Goal: Task Accomplishment & Management: Manage account settings

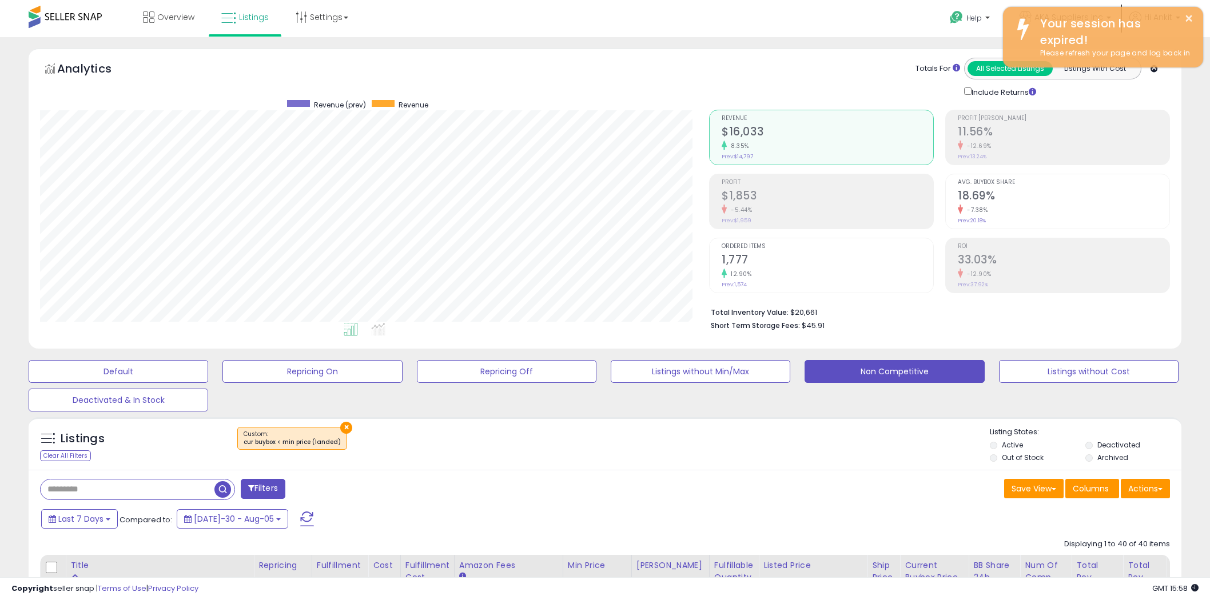
select select "**"
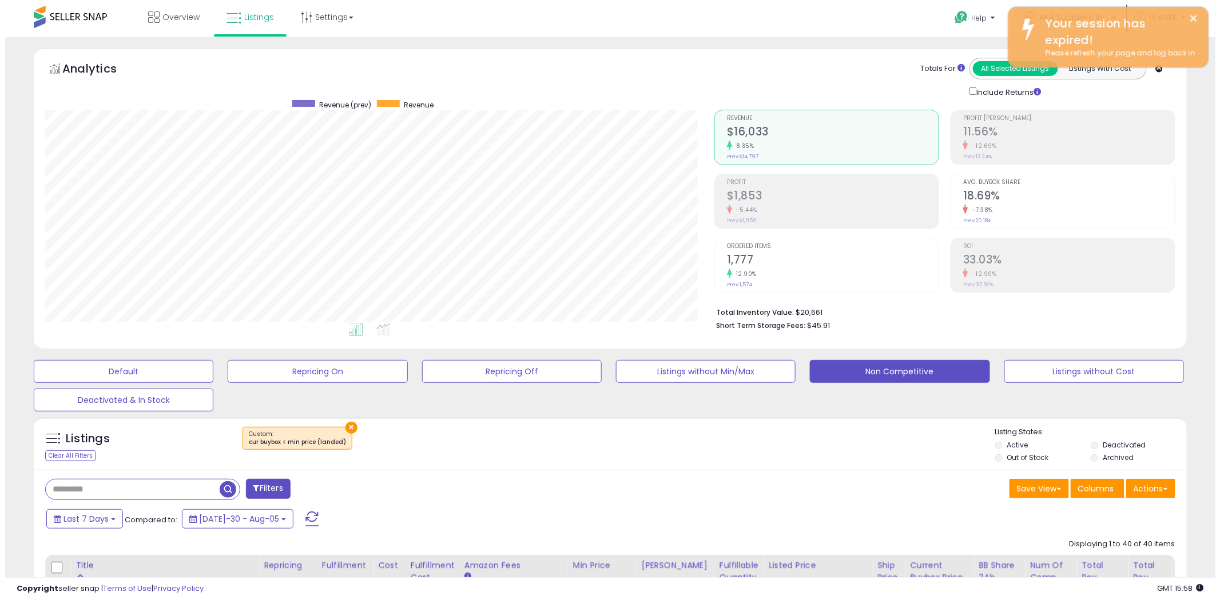
scroll to position [234, 669]
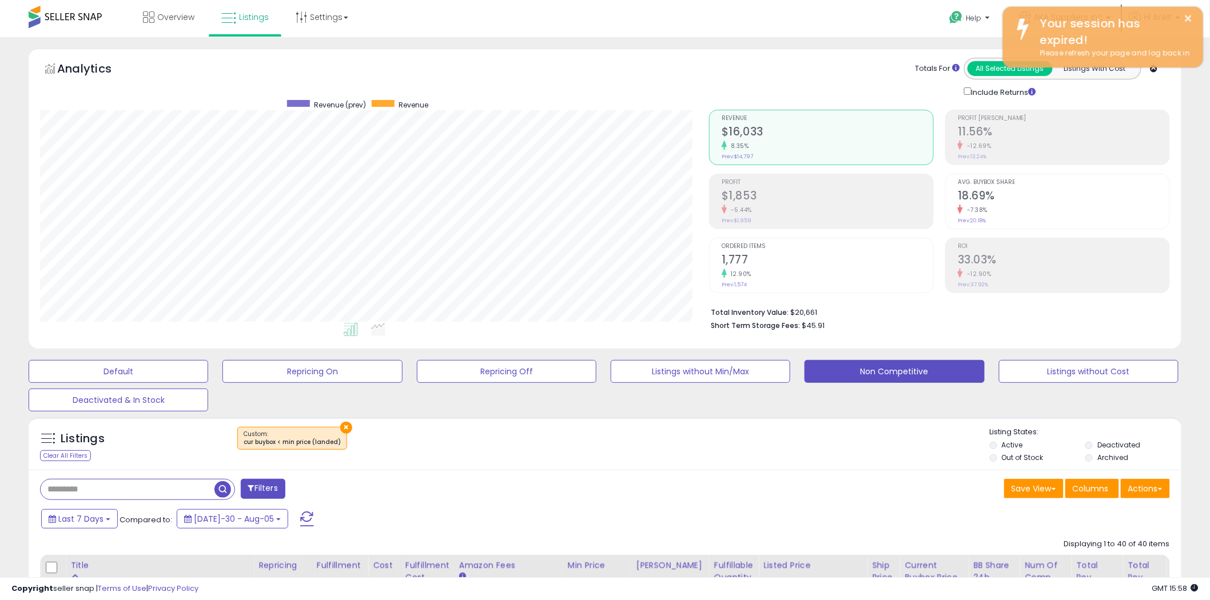
click at [300, 521] on span at bounding box center [307, 519] width 14 height 15
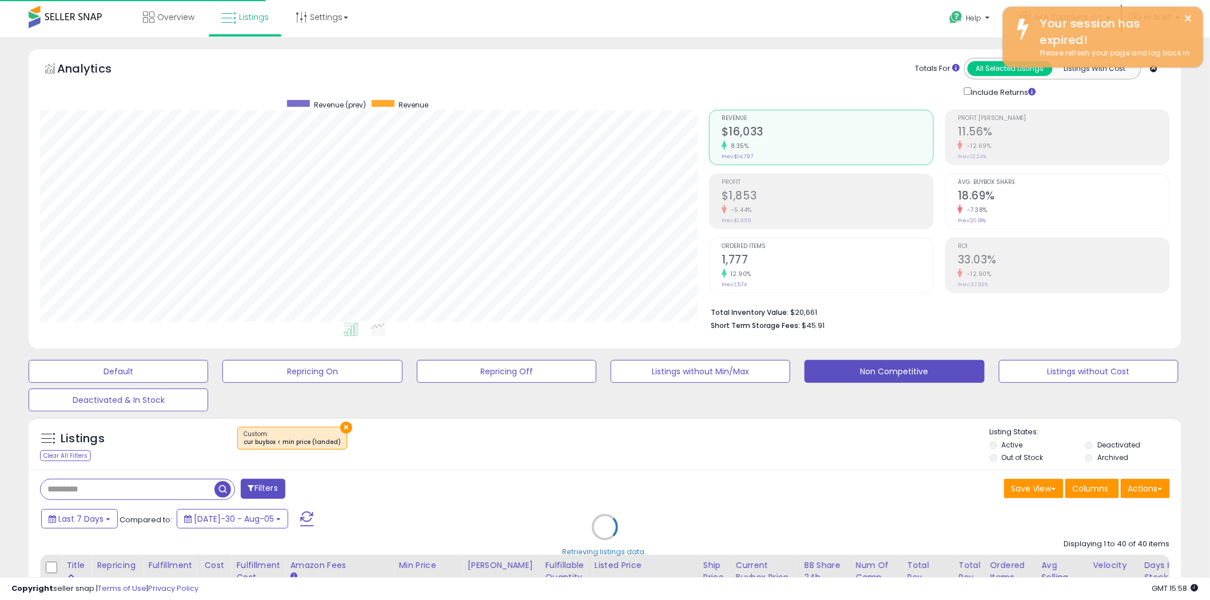
scroll to position [571556, 571121]
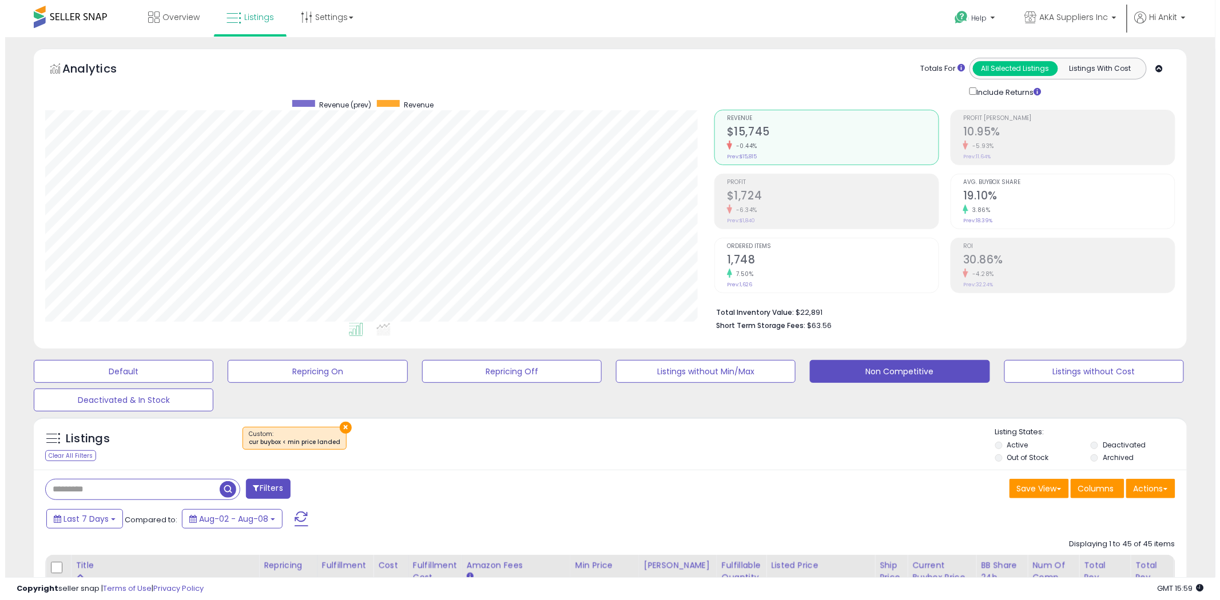
scroll to position [234, 669]
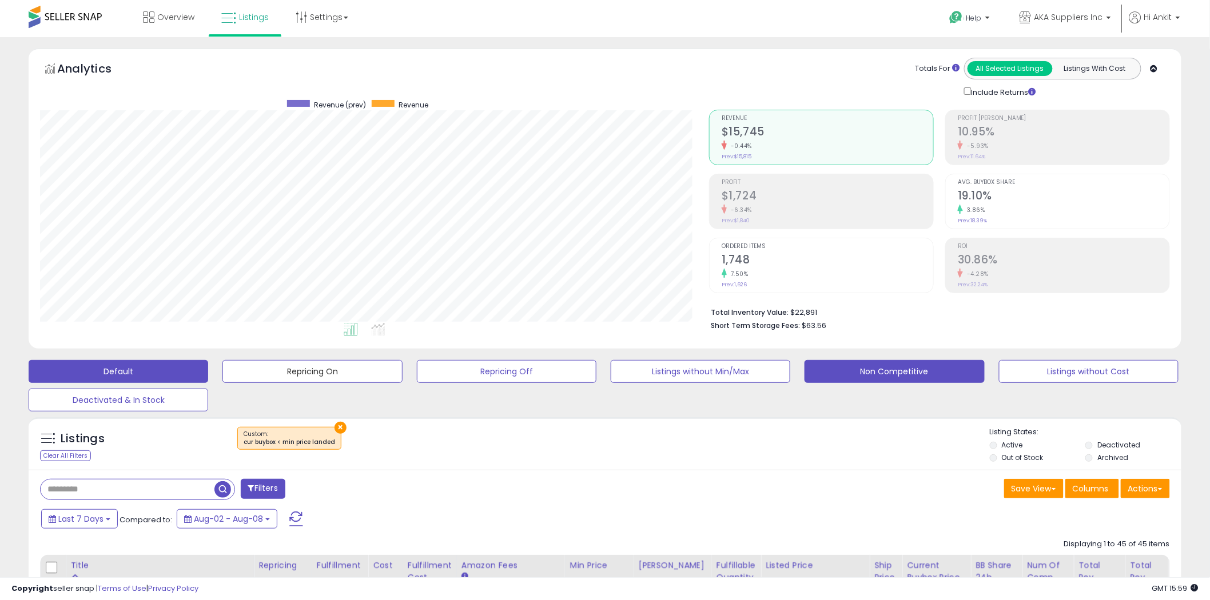
drag, startPoint x: 332, startPoint y: 367, endPoint x: 169, endPoint y: 368, distance: 163.5
click at [208, 367] on button "Repricing On" at bounding box center [119, 371] width 180 height 23
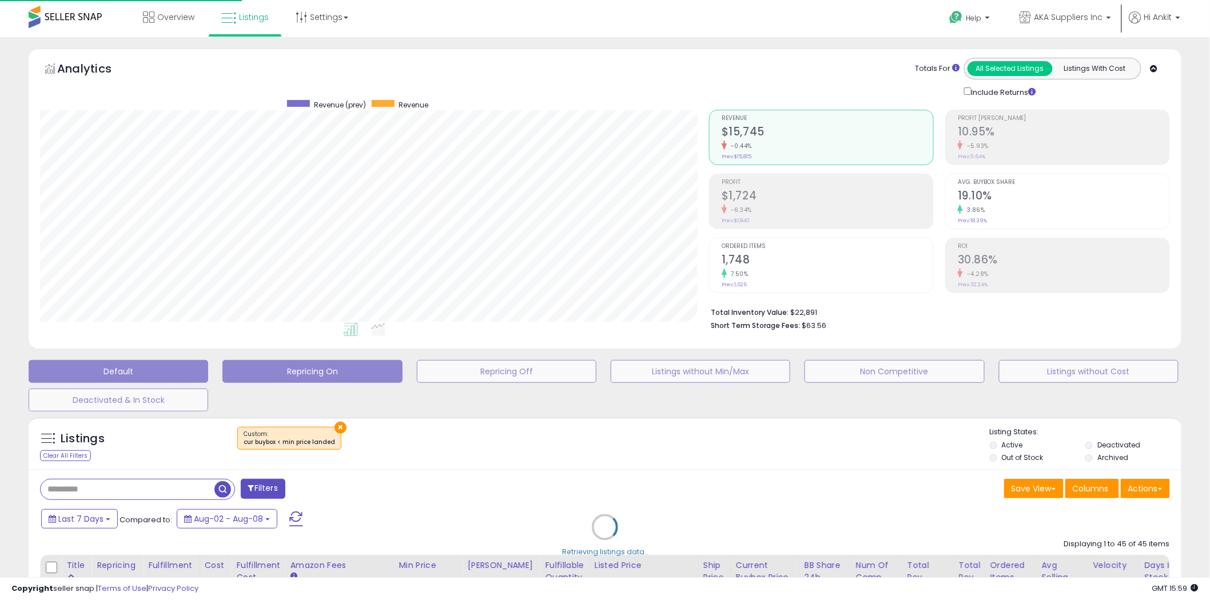
scroll to position [234, 675]
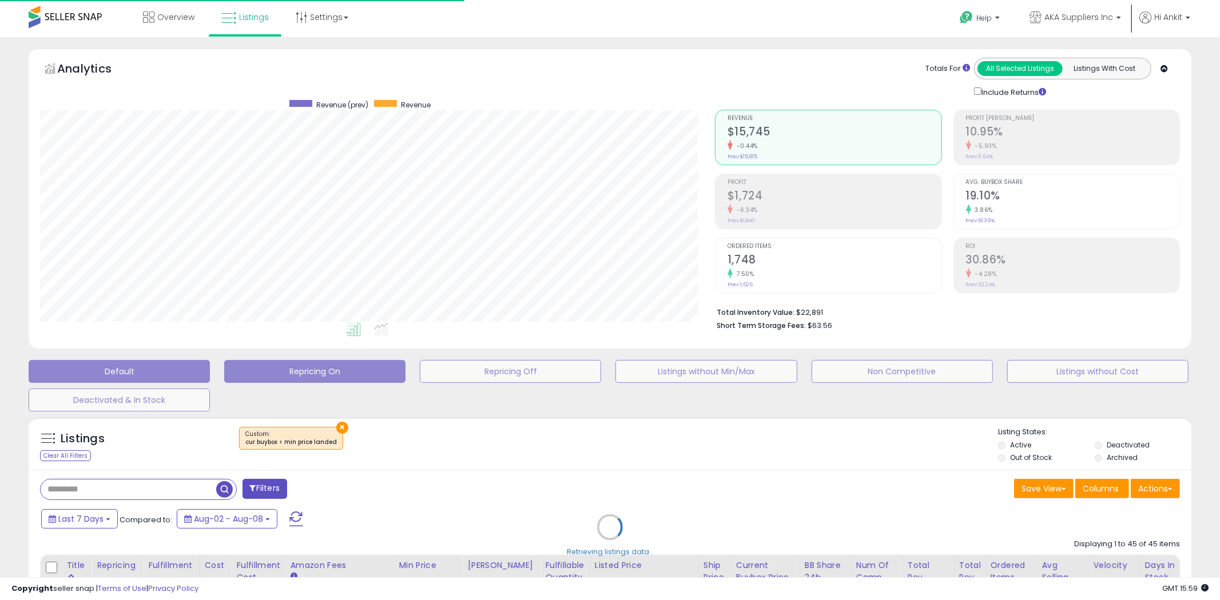
select select "**"
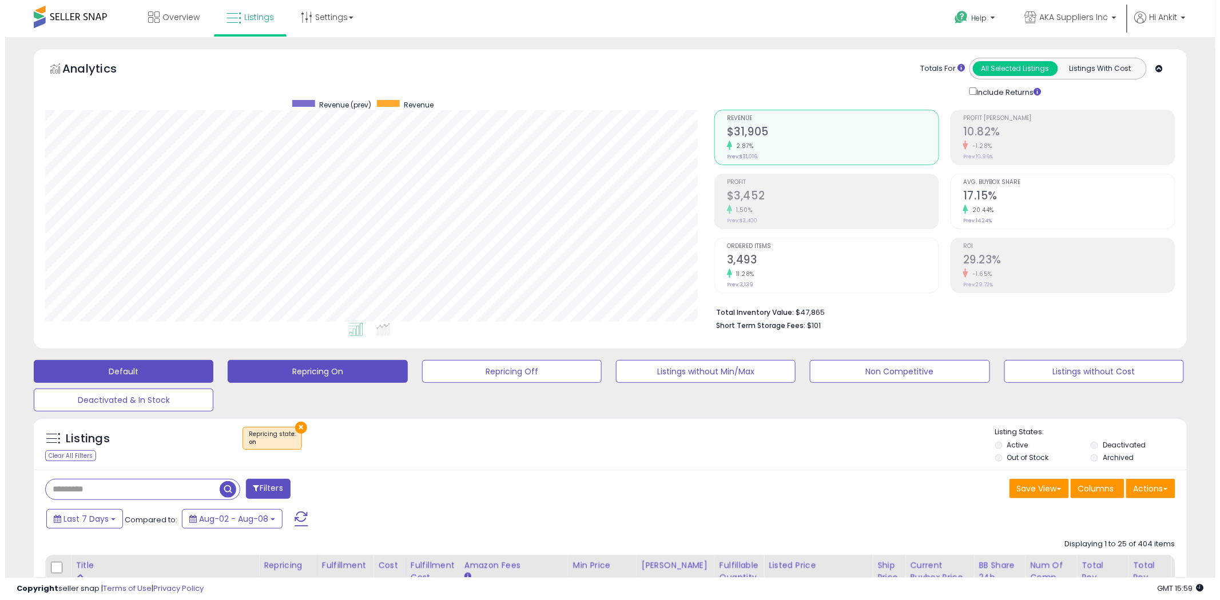
scroll to position [234, 669]
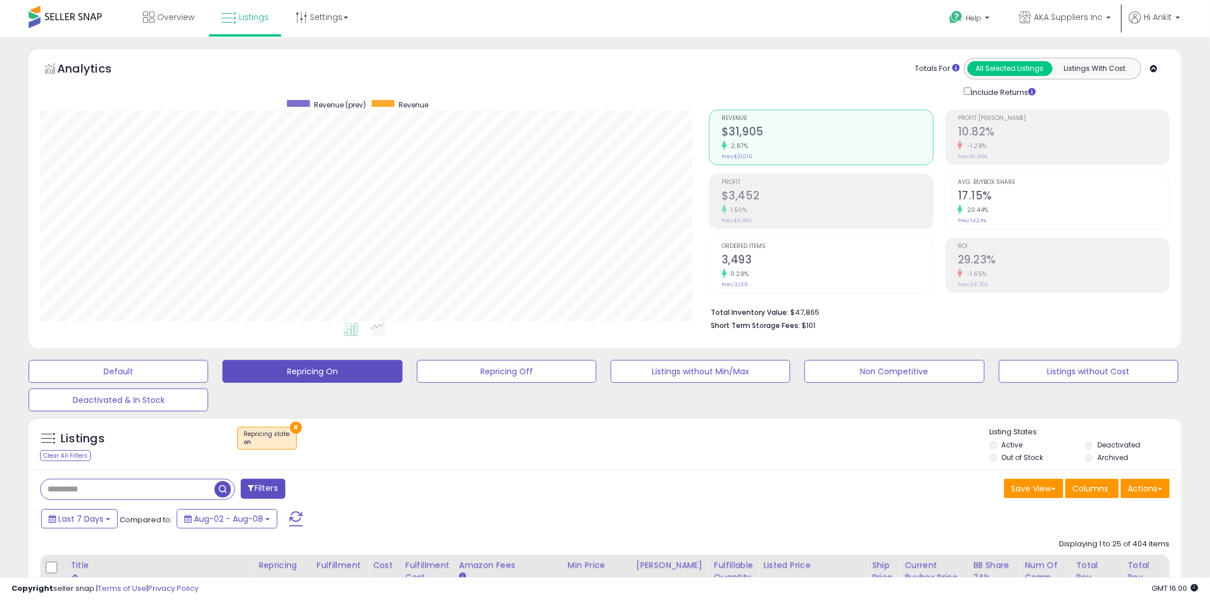
click at [63, 487] on input "text" at bounding box center [128, 490] width 174 height 20
paste input "**********"
type input "**********"
click at [333, 490] on span "button" at bounding box center [333, 489] width 17 height 17
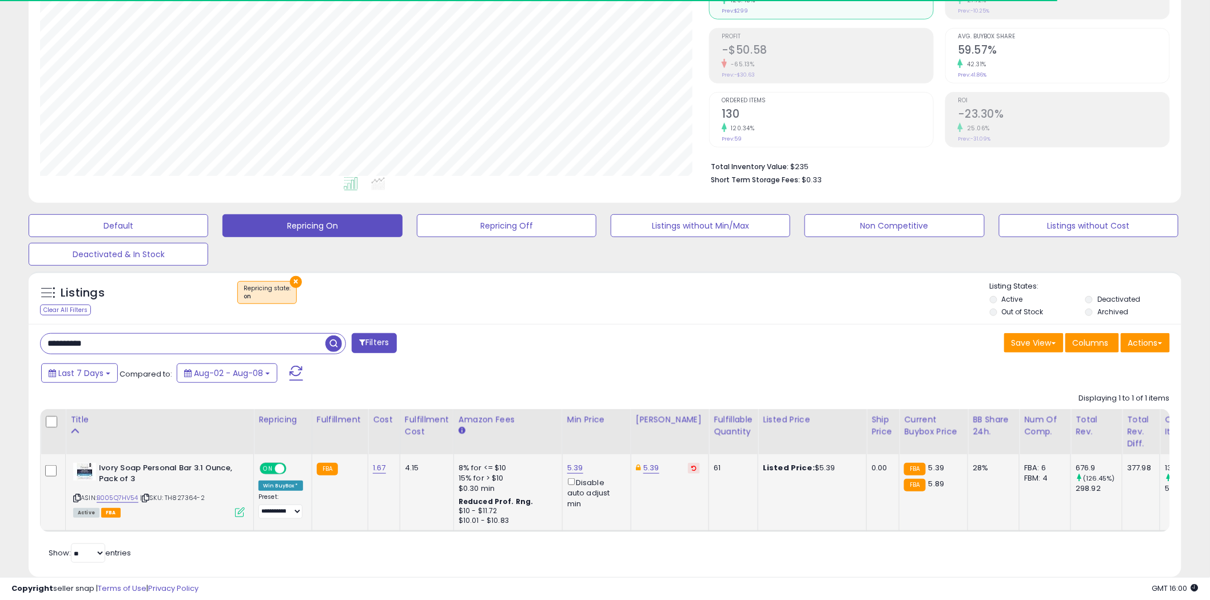
scroll to position [176, 0]
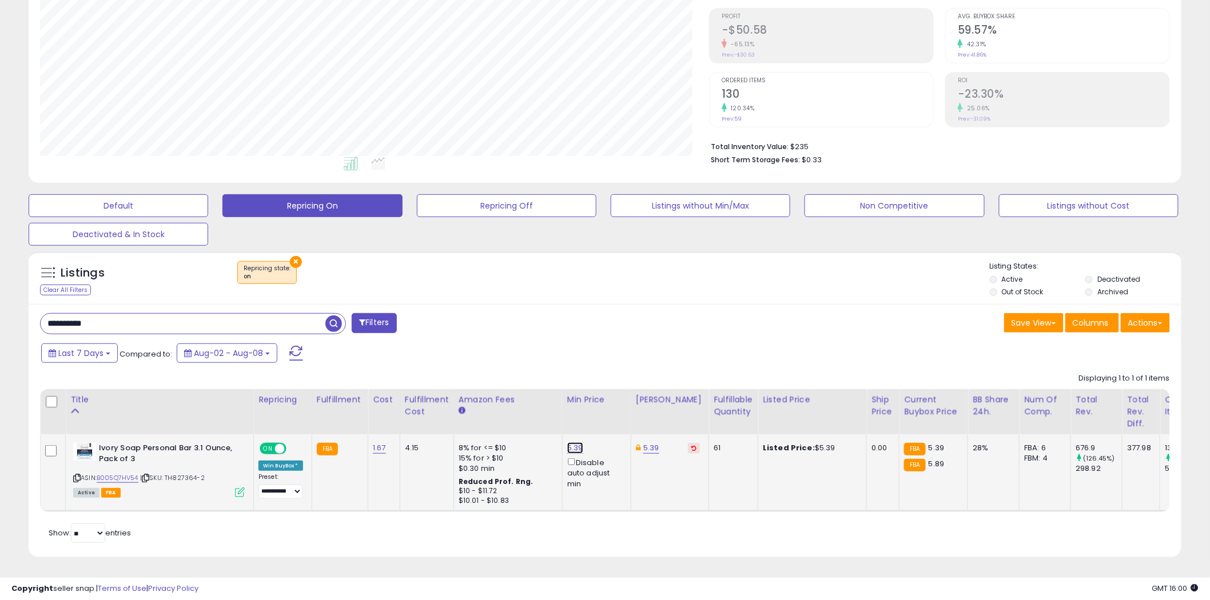
click at [576, 443] on link "5.39" at bounding box center [575, 448] width 16 height 11
click at [652, 443] on link "5.39" at bounding box center [651, 448] width 16 height 11
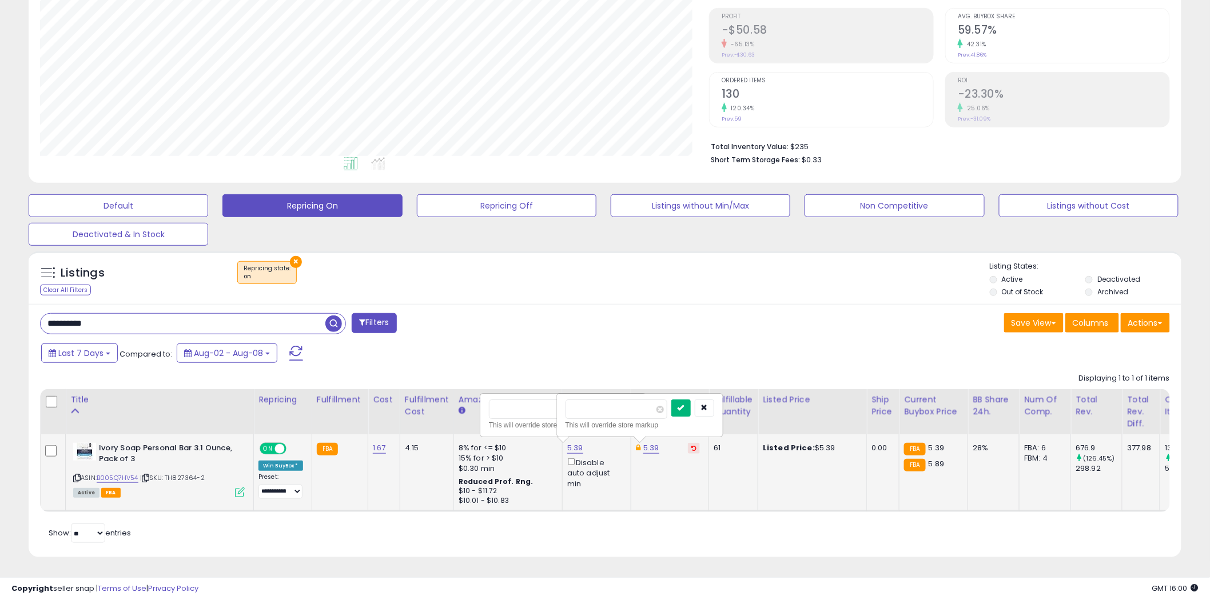
type input "****"
click at [684, 404] on icon "submit" at bounding box center [681, 407] width 7 height 7
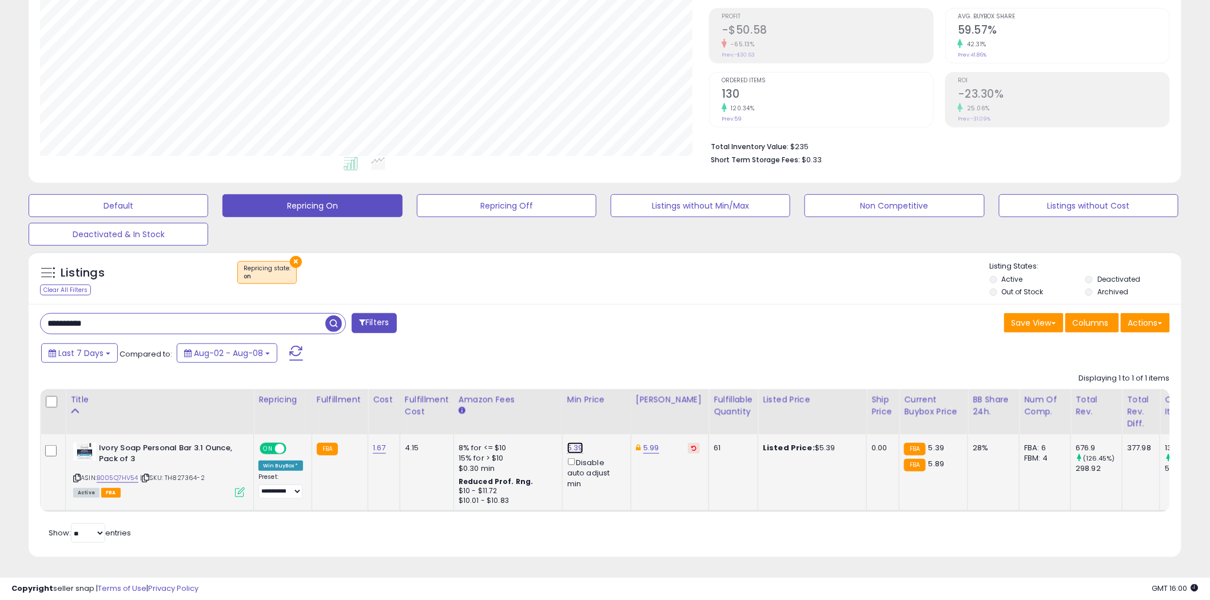
click at [578, 443] on link "5.39" at bounding box center [575, 448] width 16 height 11
type input "****"
click at [608, 404] on icon "submit" at bounding box center [604, 407] width 7 height 7
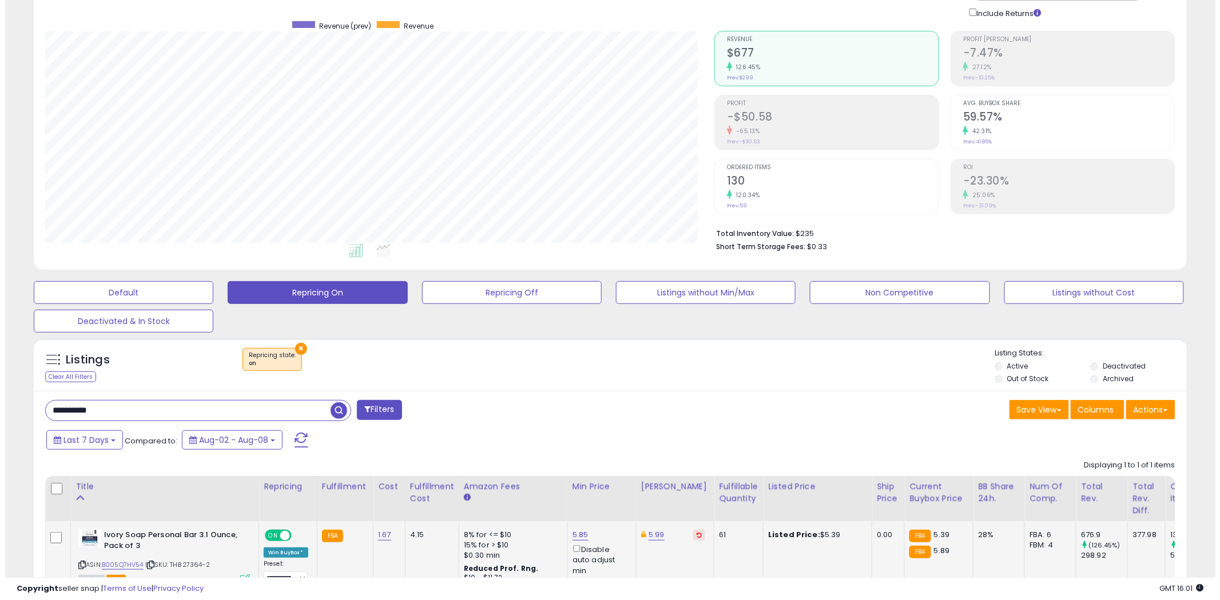
scroll to position [49, 0]
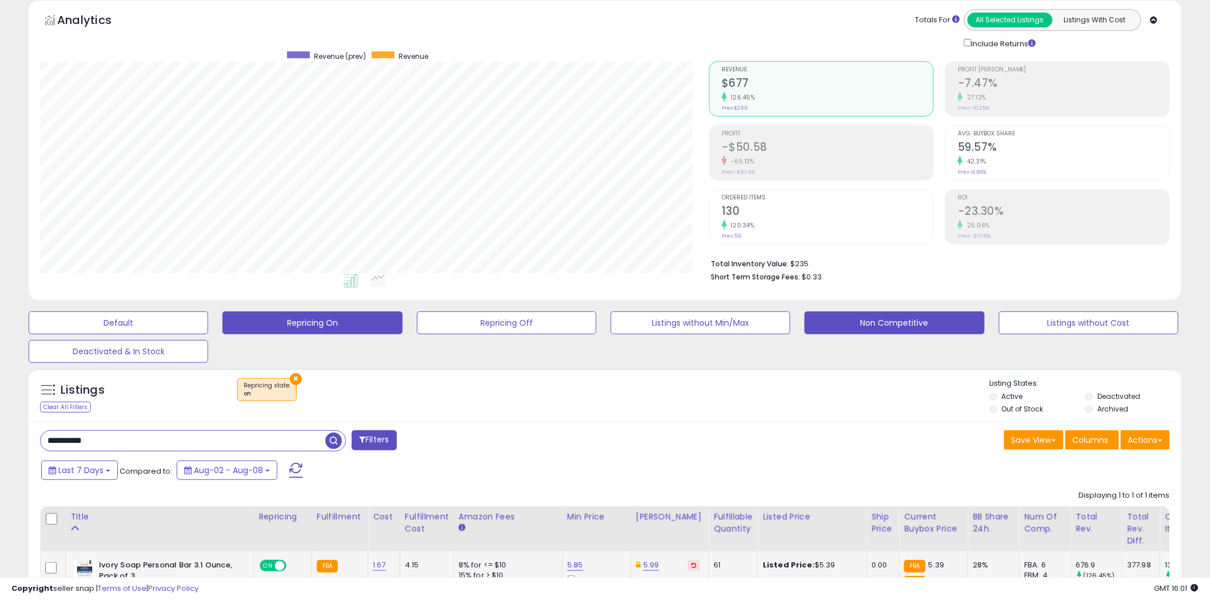
click at [208, 322] on button "Non Competitive" at bounding box center [119, 323] width 180 height 23
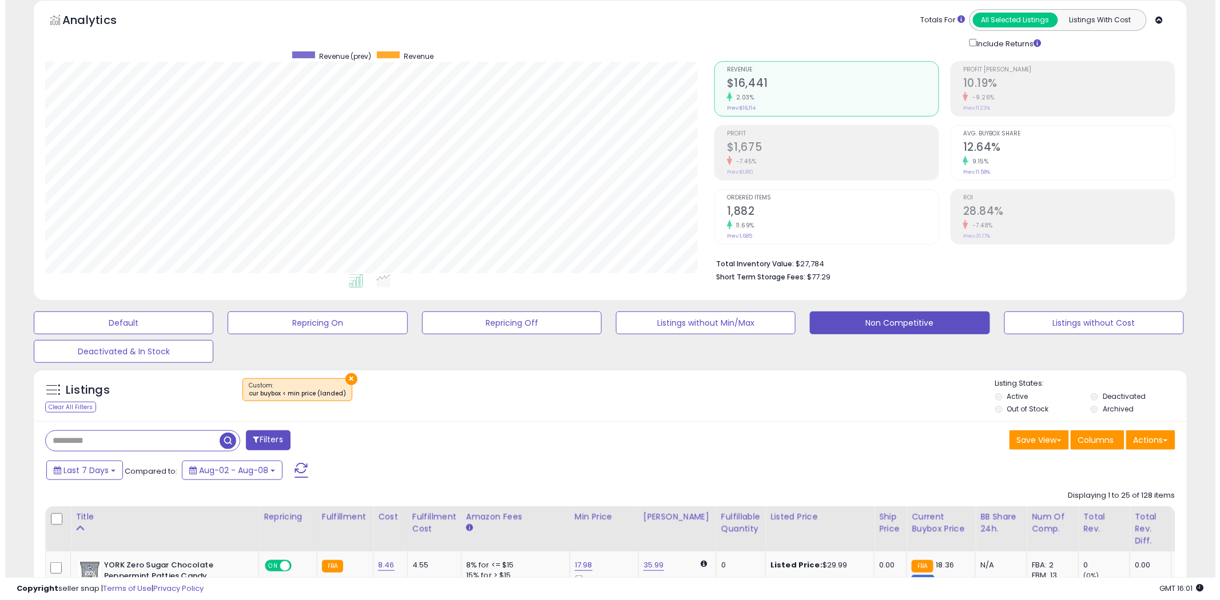
scroll to position [234, 669]
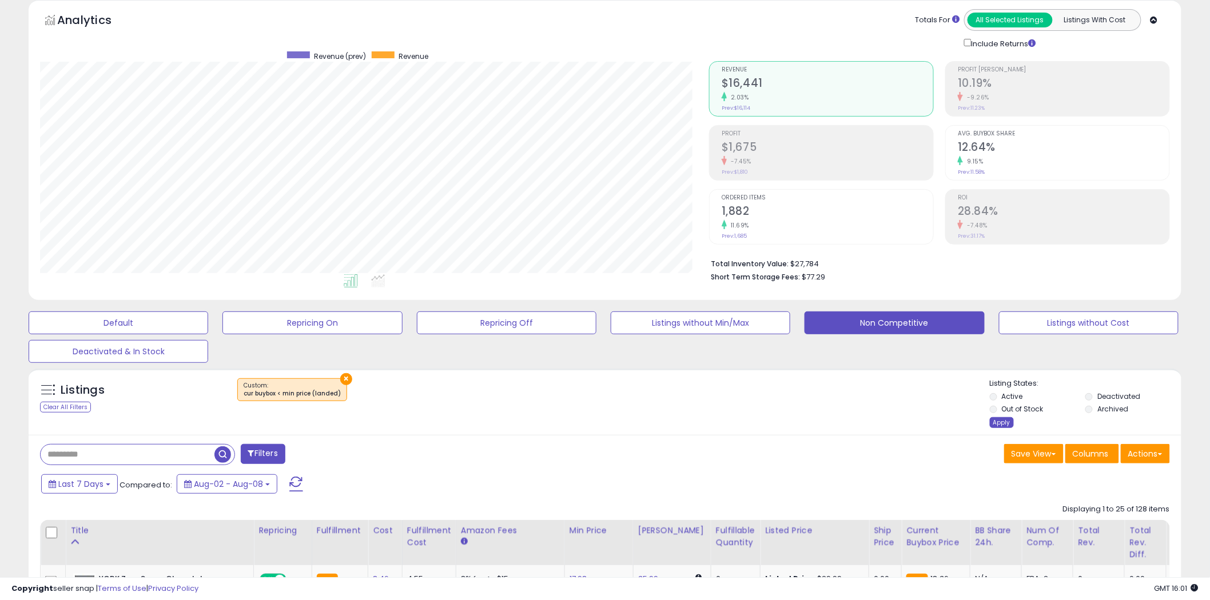
click at [1002, 420] on div "Apply" at bounding box center [1002, 422] width 24 height 11
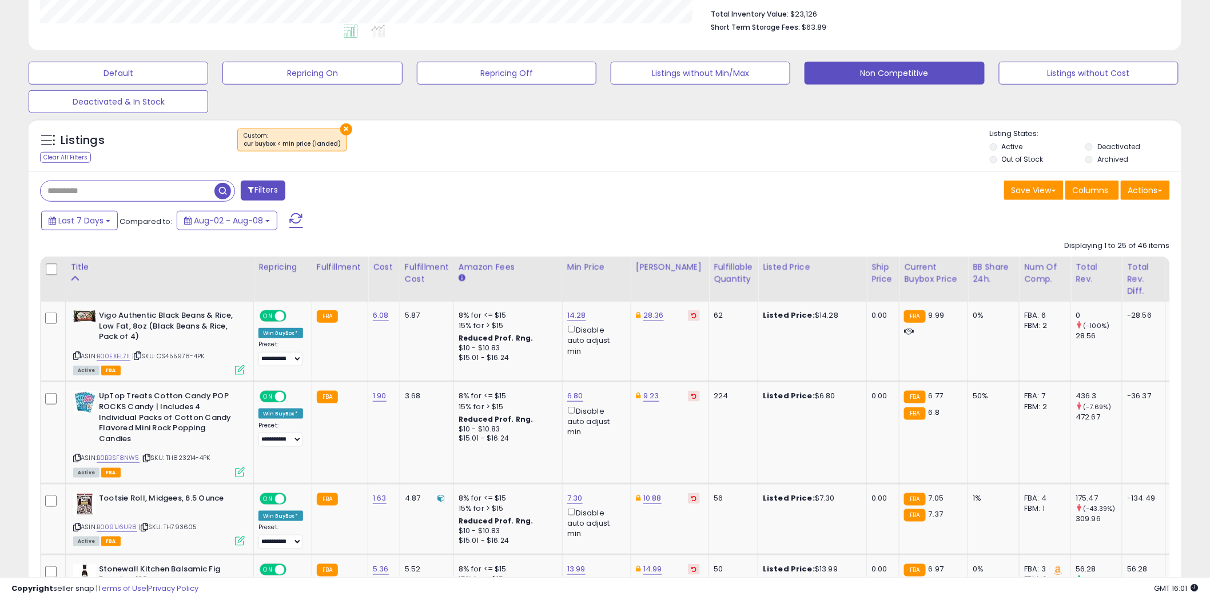
scroll to position [303, 0]
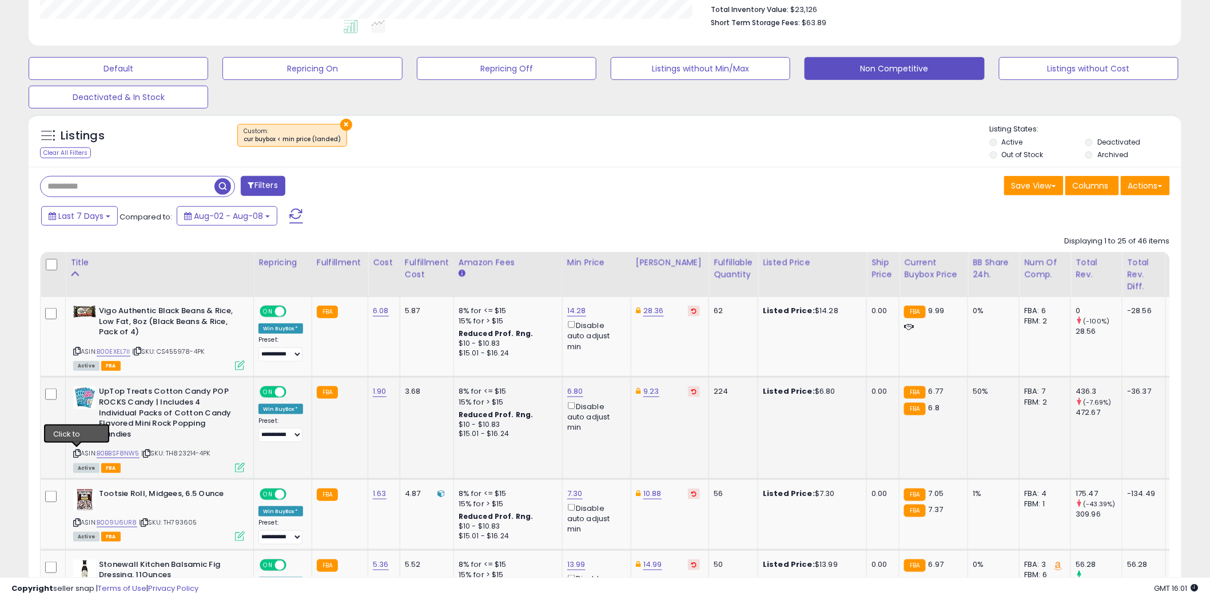
click at [78, 453] on icon at bounding box center [76, 454] width 7 height 6
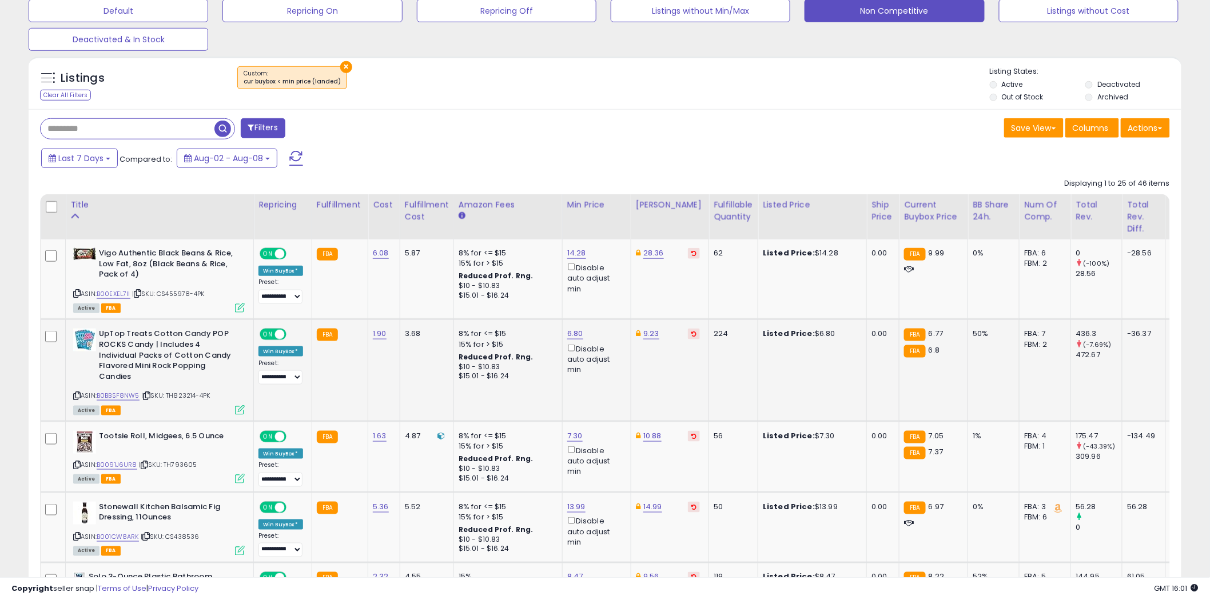
scroll to position [430, 0]
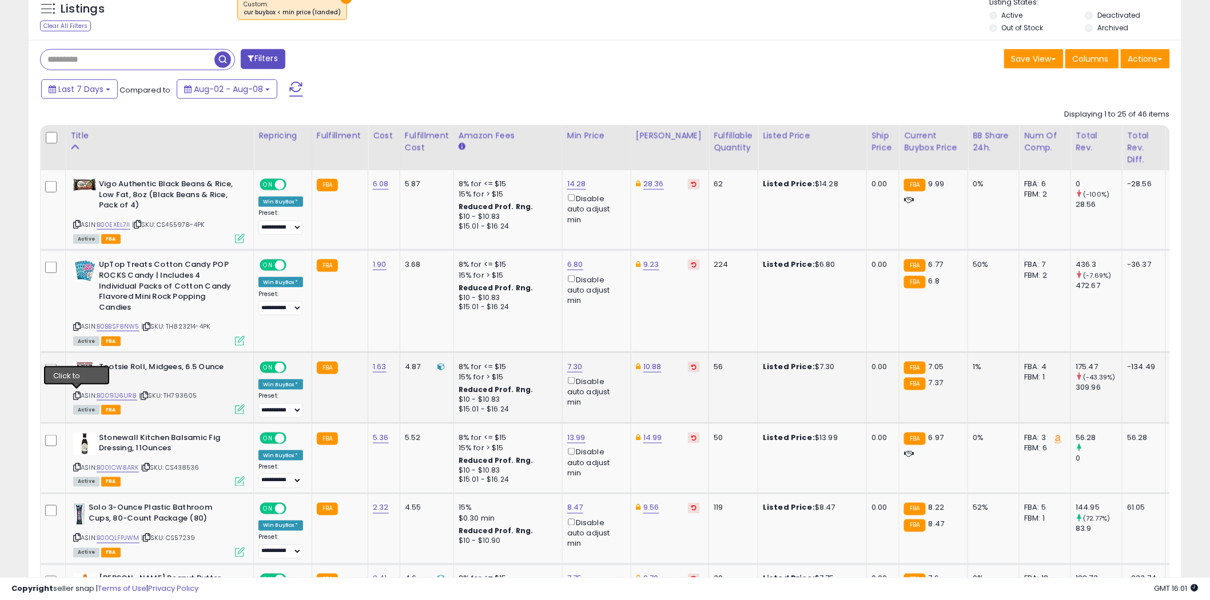
click at [77, 395] on icon at bounding box center [76, 396] width 7 height 6
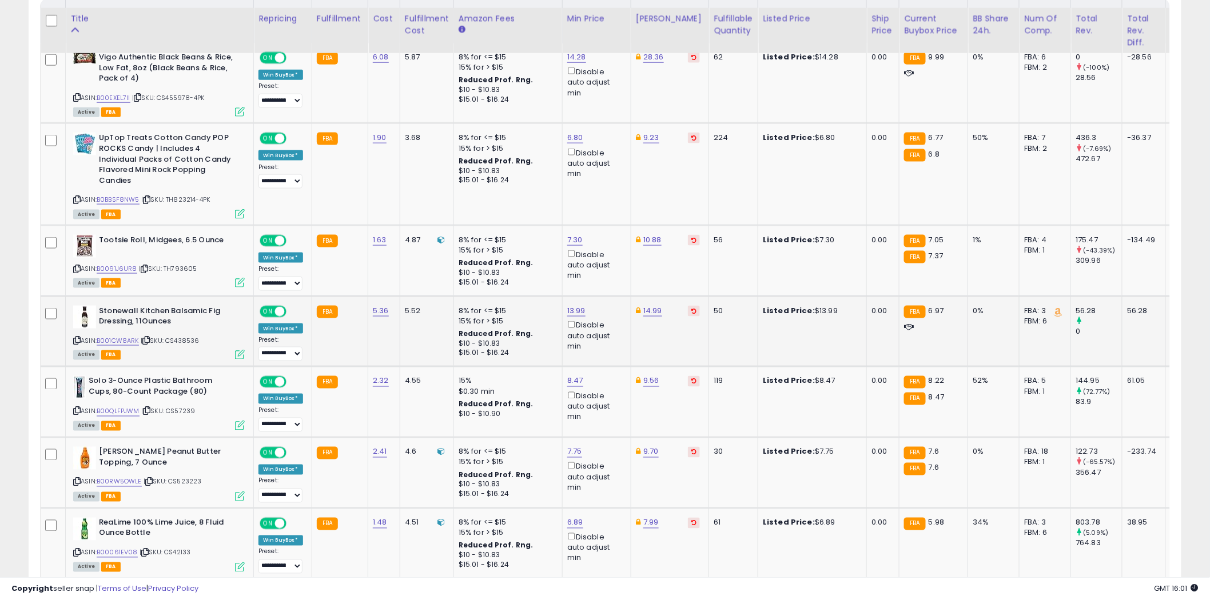
scroll to position [620, 0]
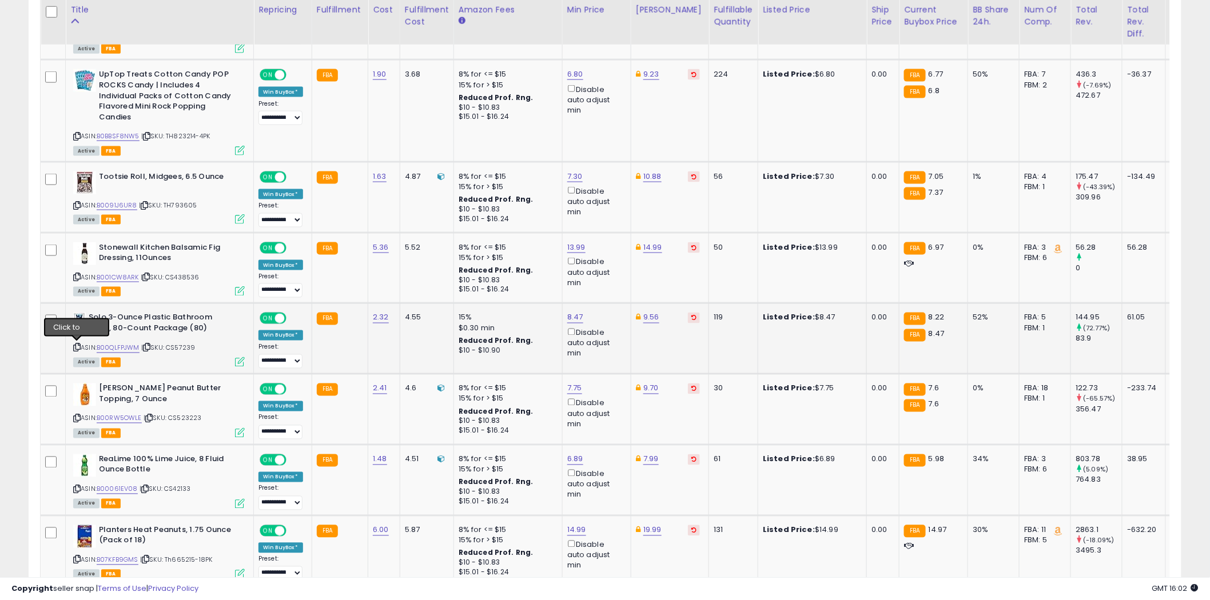
click at [76, 345] on icon at bounding box center [76, 348] width 7 height 6
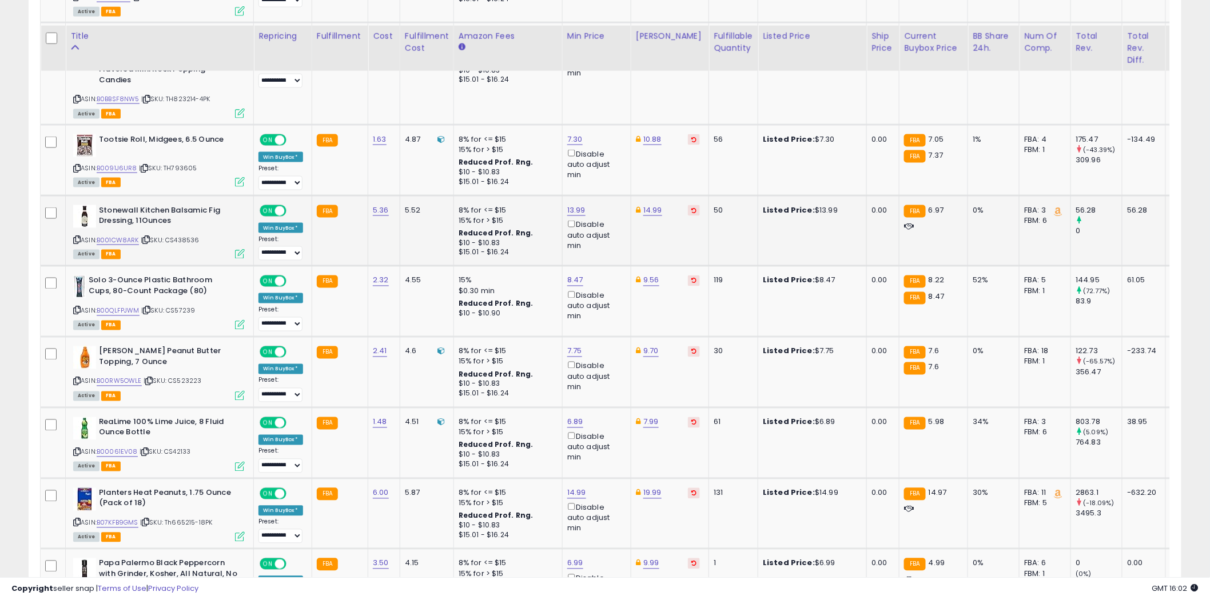
scroll to position [684, 0]
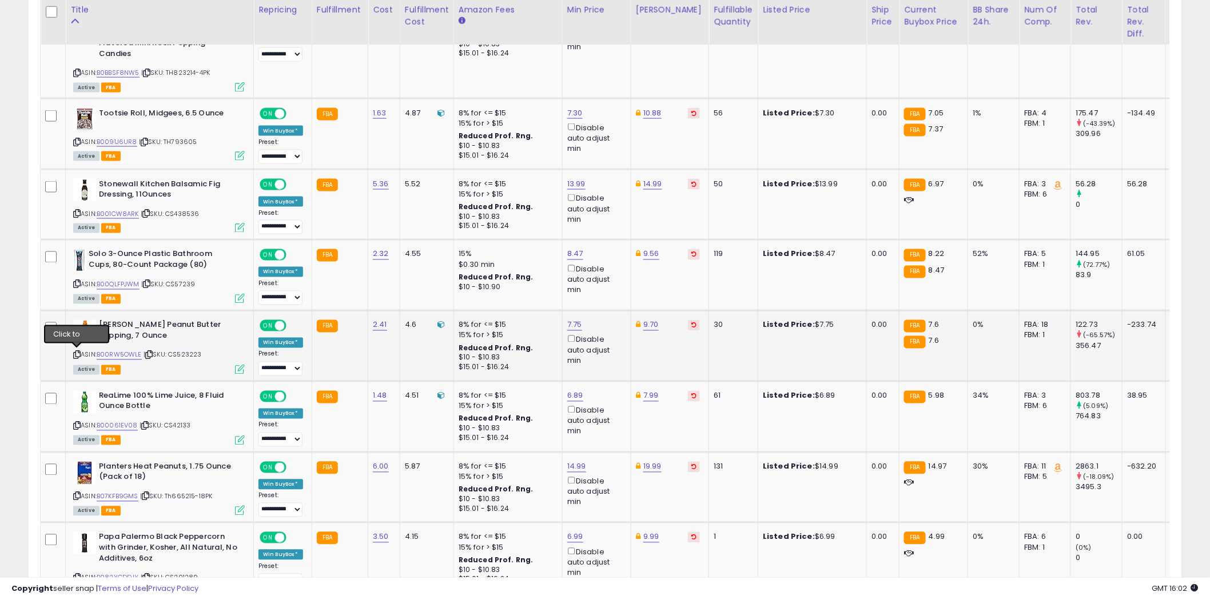
click at [77, 352] on icon at bounding box center [76, 355] width 7 height 6
type input "****"
click at [608, 282] on icon "submit" at bounding box center [604, 283] width 7 height 7
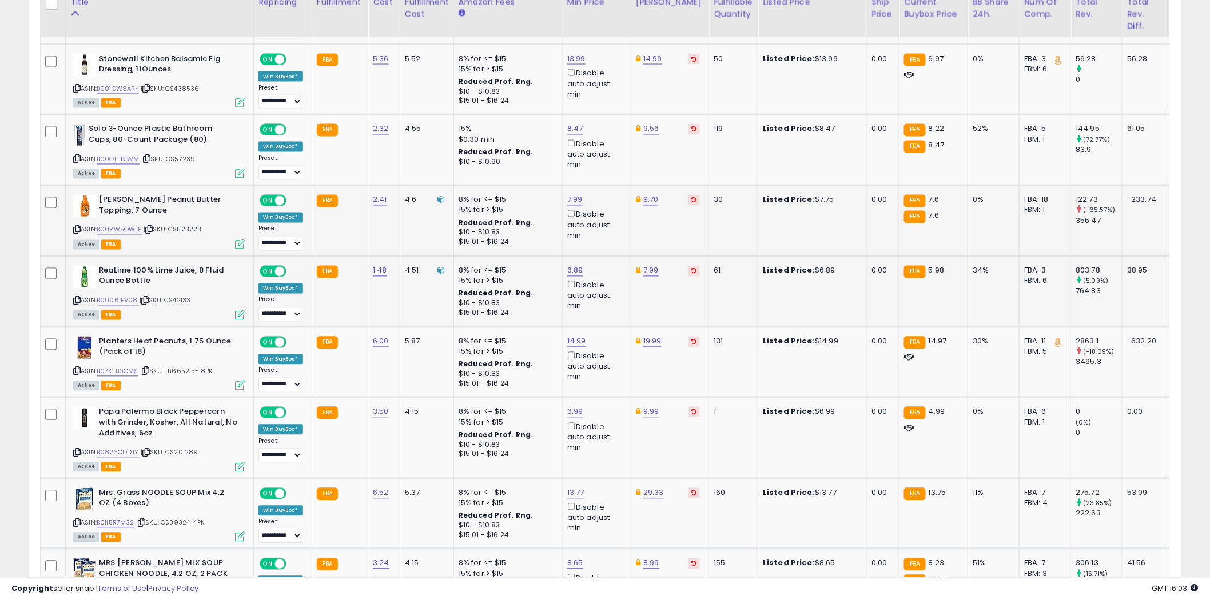
scroll to position [811, 0]
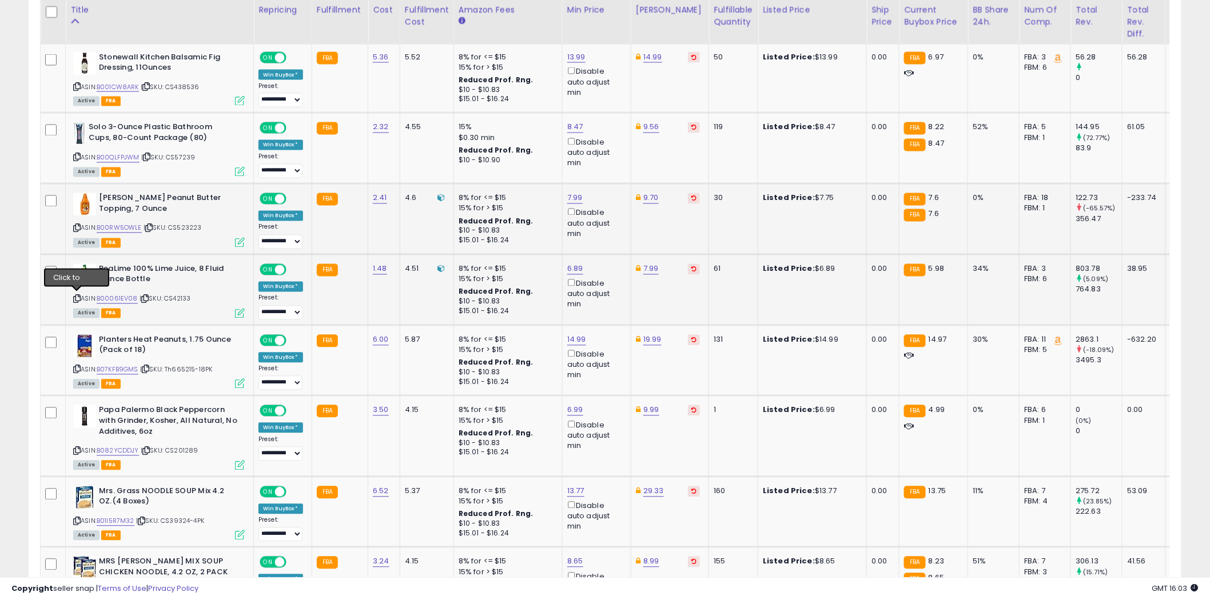
click at [77, 297] on icon at bounding box center [76, 299] width 7 height 6
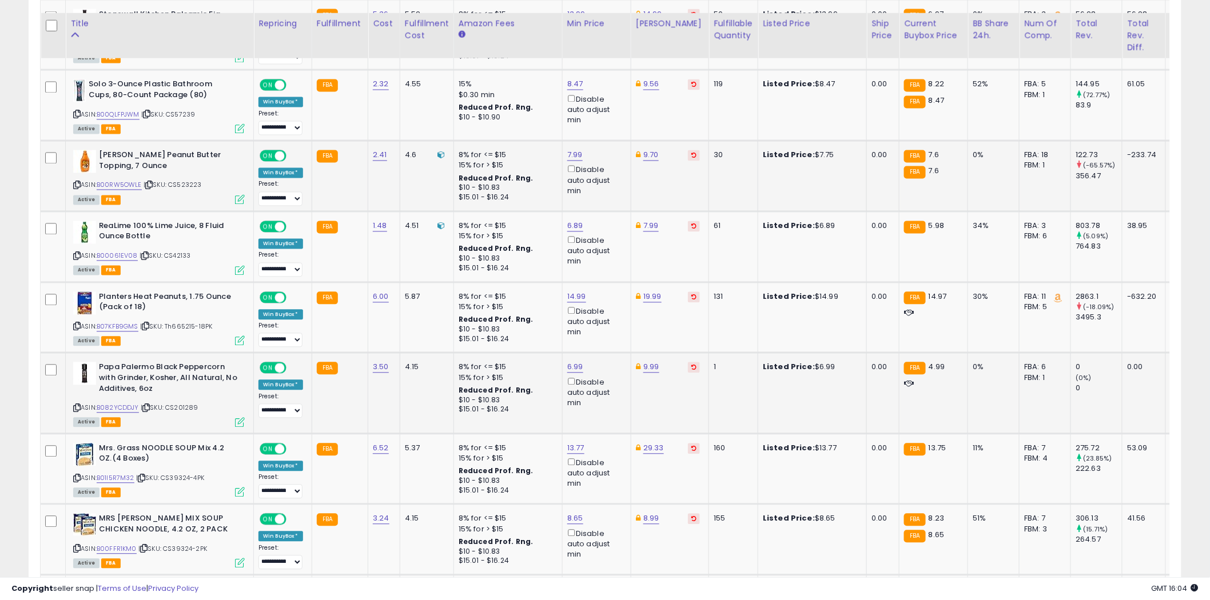
scroll to position [875, 0]
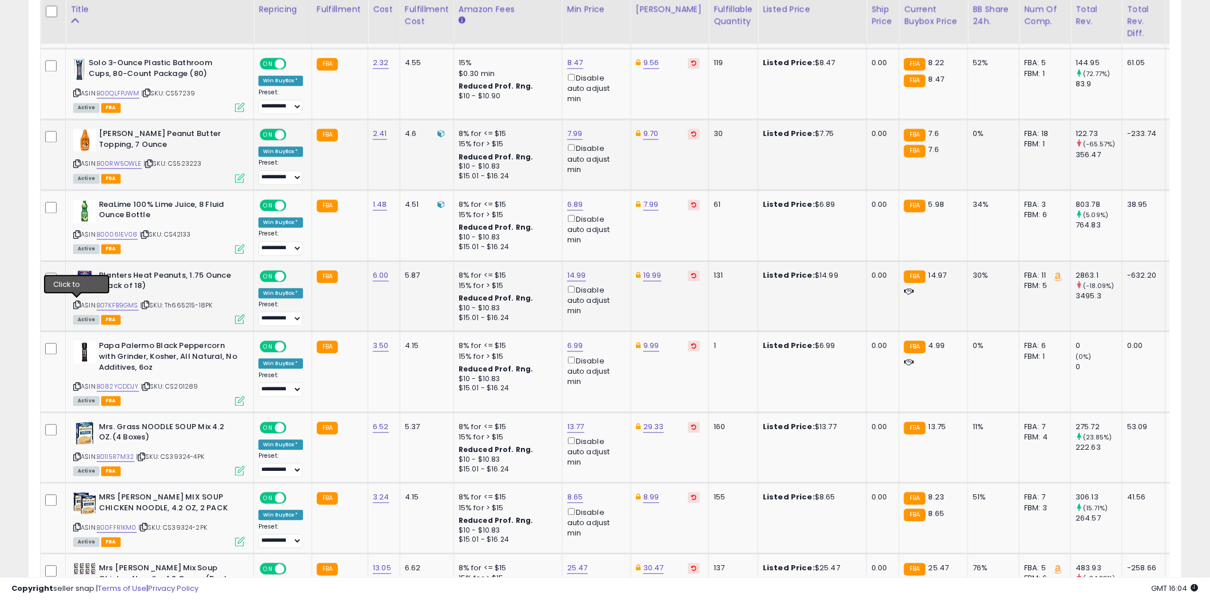
click at [77, 302] on icon at bounding box center [76, 305] width 7 height 6
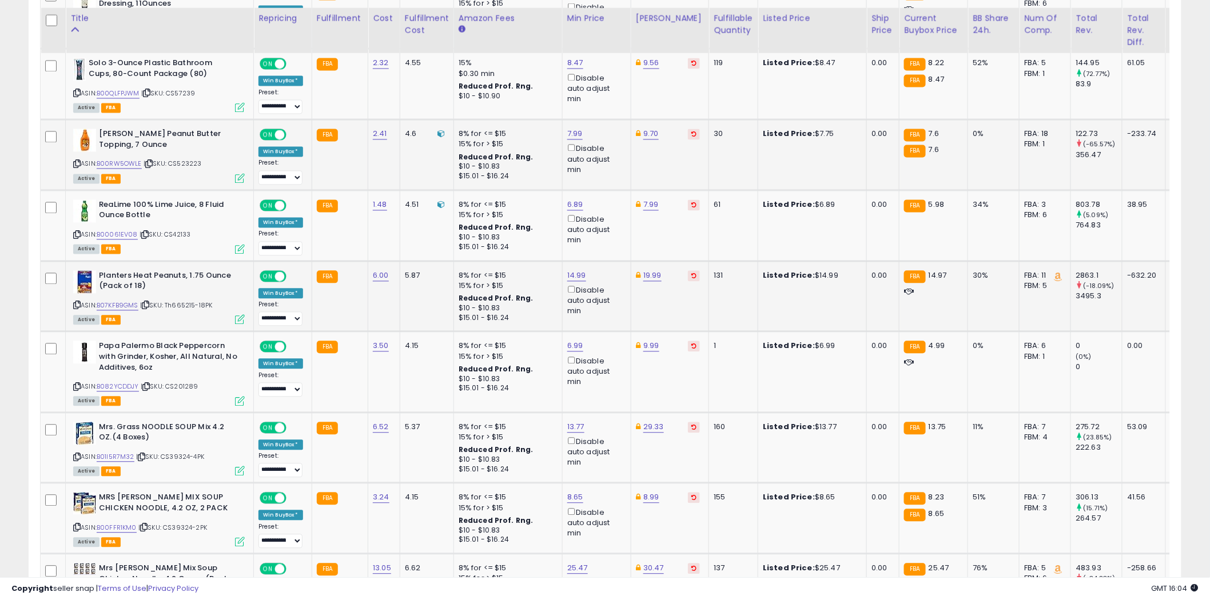
scroll to position [1002, 0]
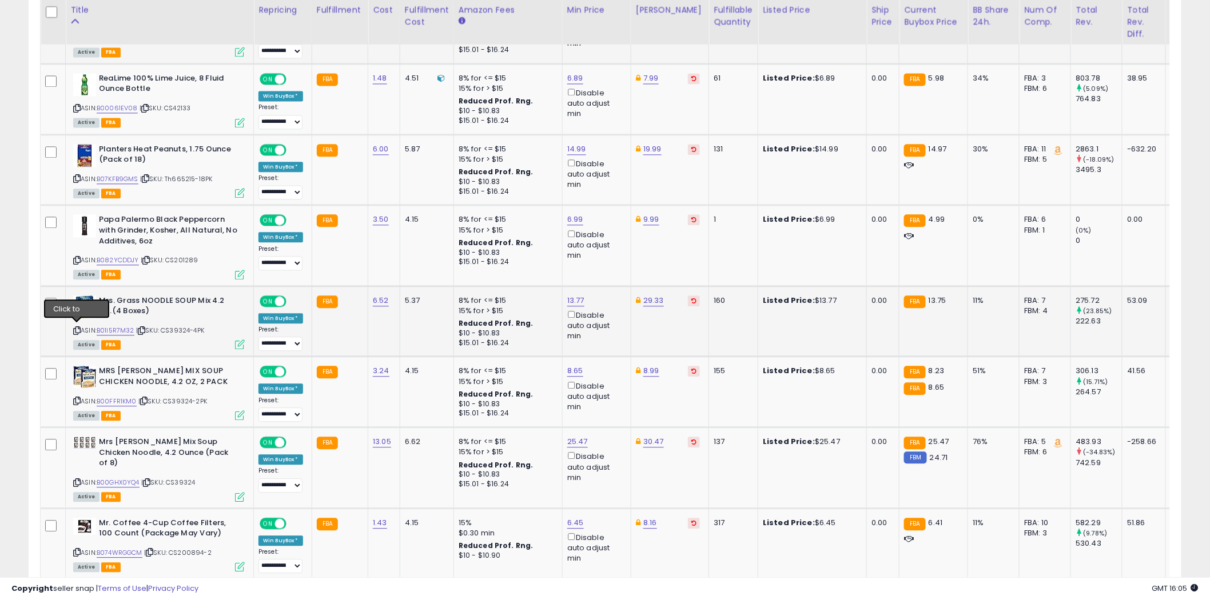
click at [78, 328] on icon at bounding box center [76, 331] width 7 height 6
click at [76, 398] on icon at bounding box center [76, 401] width 7 height 6
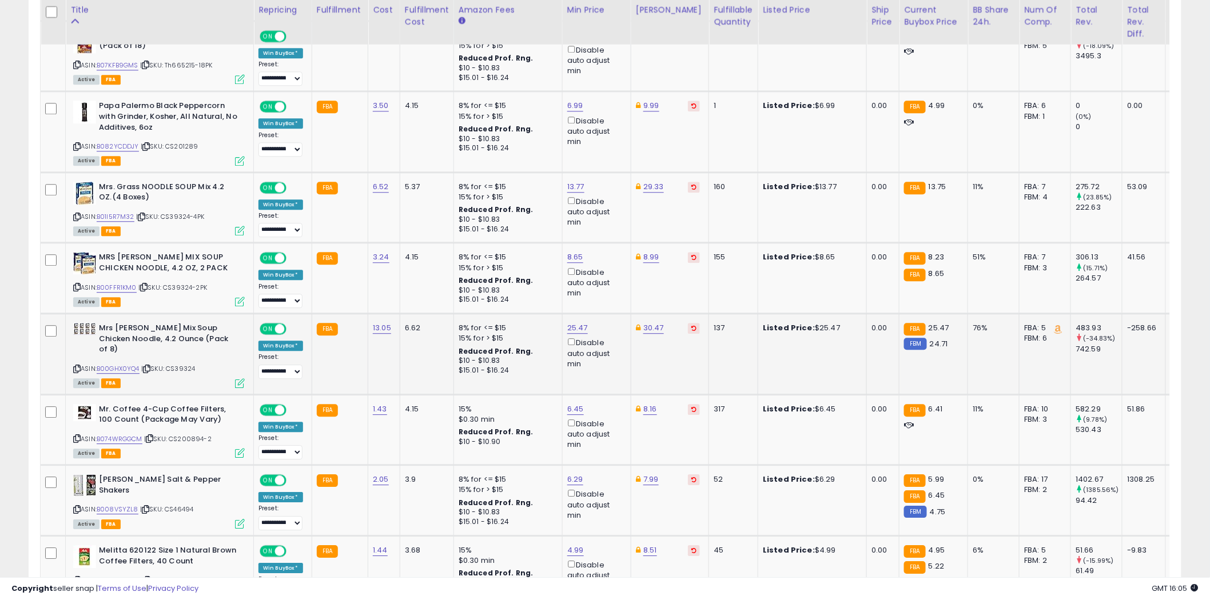
scroll to position [1129, 0]
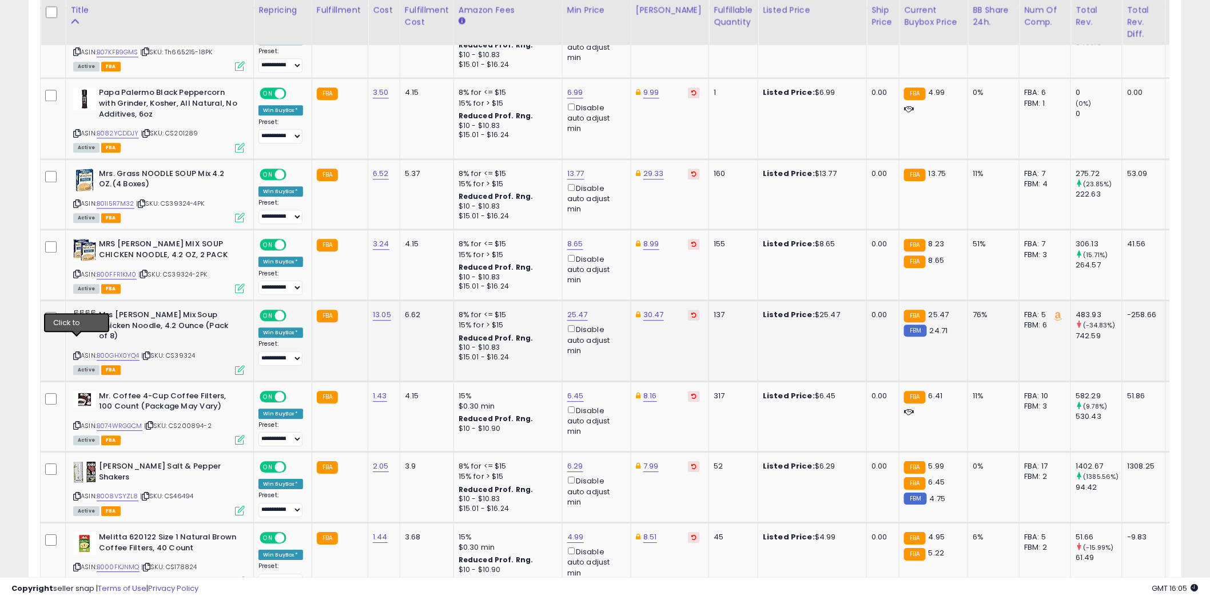
click at [78, 353] on icon at bounding box center [76, 356] width 7 height 6
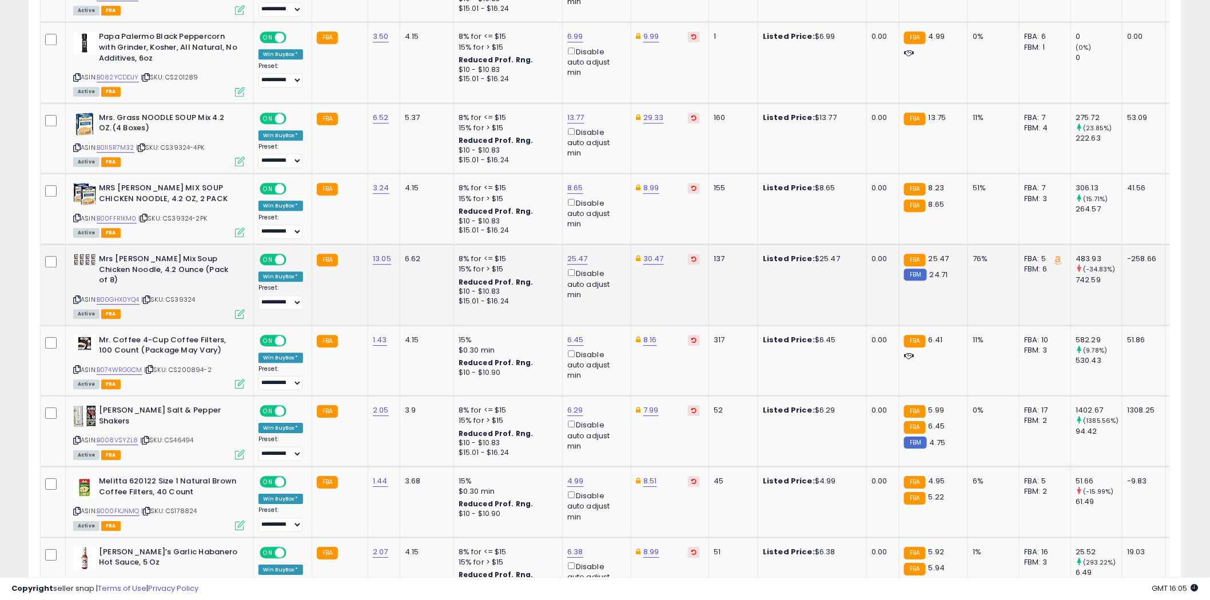
scroll to position [1256, 0]
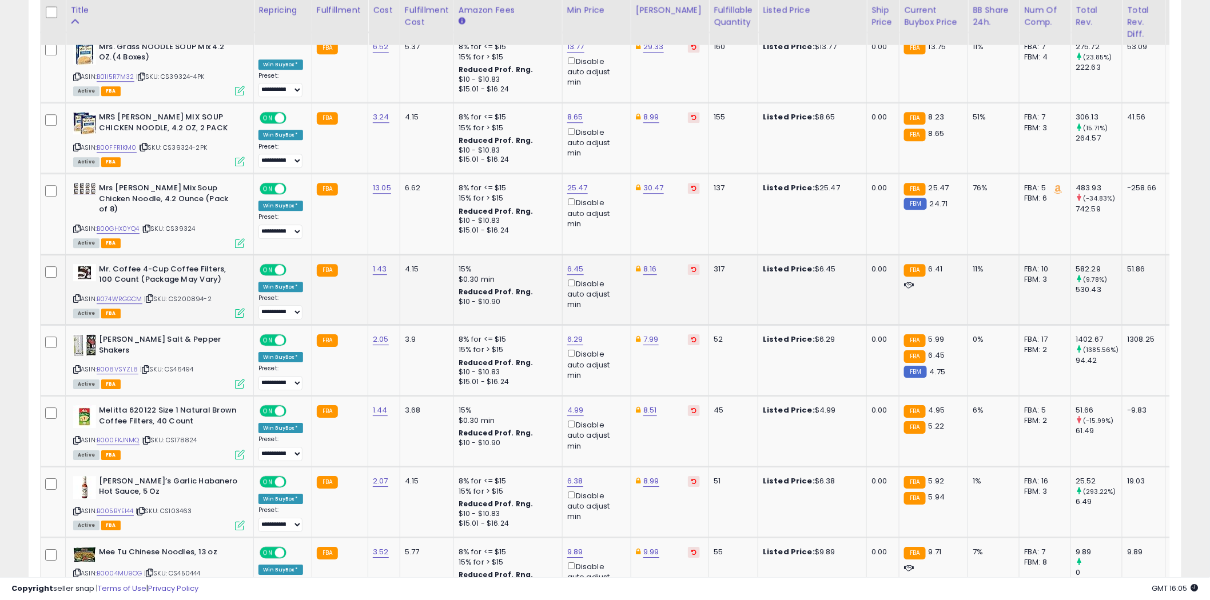
click at [78, 296] on icon at bounding box center [76, 299] width 7 height 6
click at [77, 367] on icon at bounding box center [76, 370] width 7 height 6
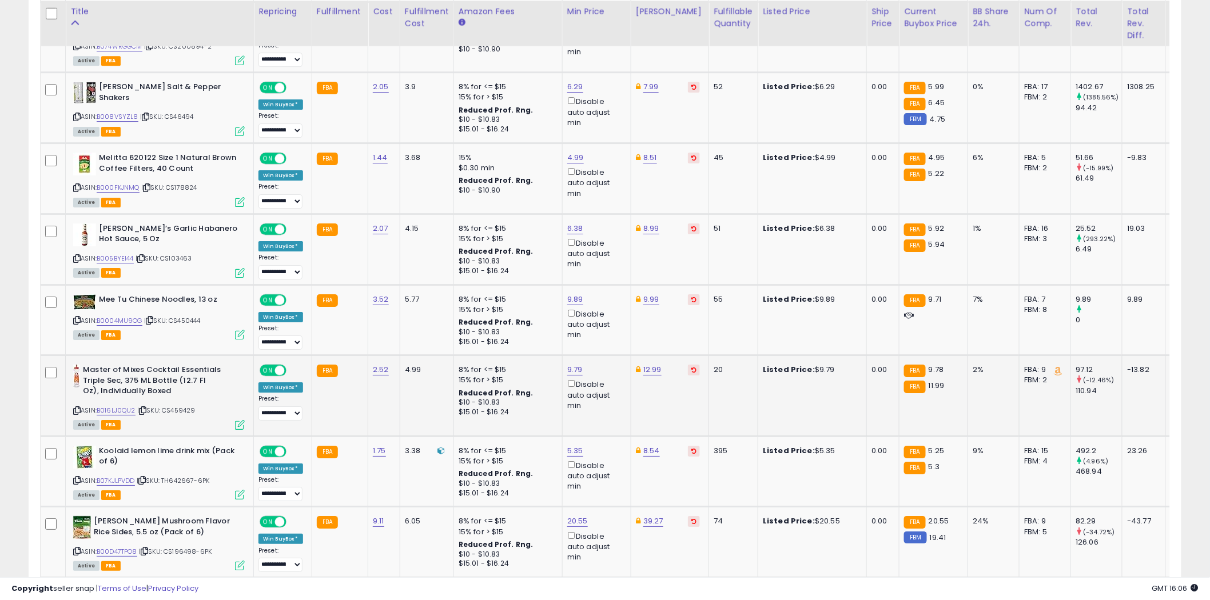
scroll to position [1510, 0]
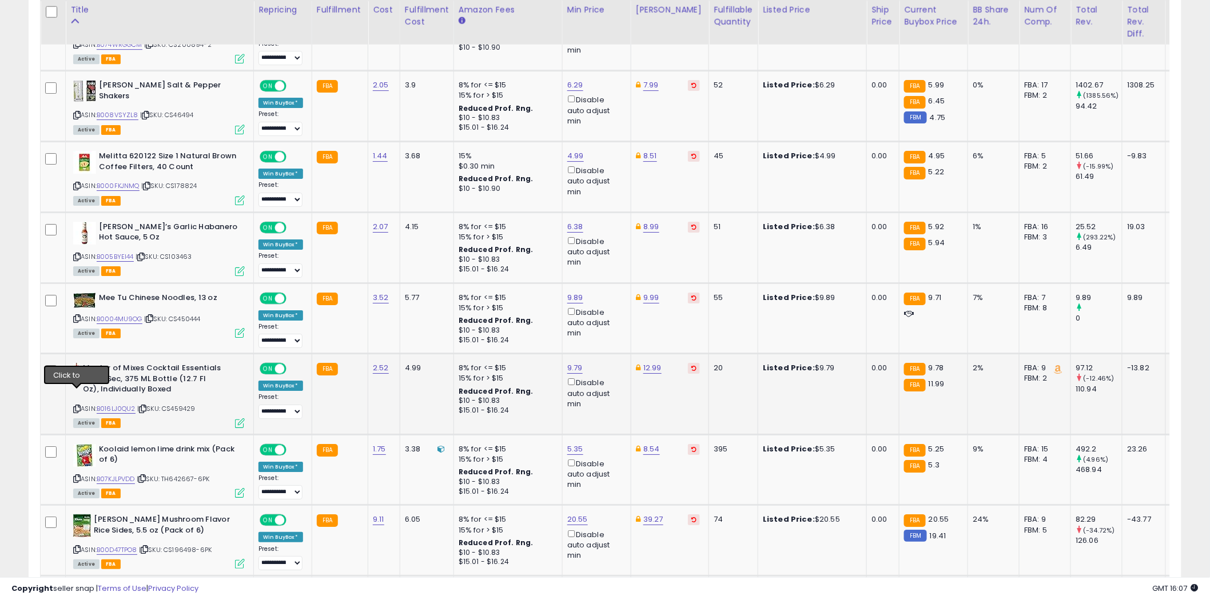
click at [77, 406] on icon at bounding box center [76, 409] width 7 height 6
click at [77, 476] on icon at bounding box center [76, 479] width 7 height 6
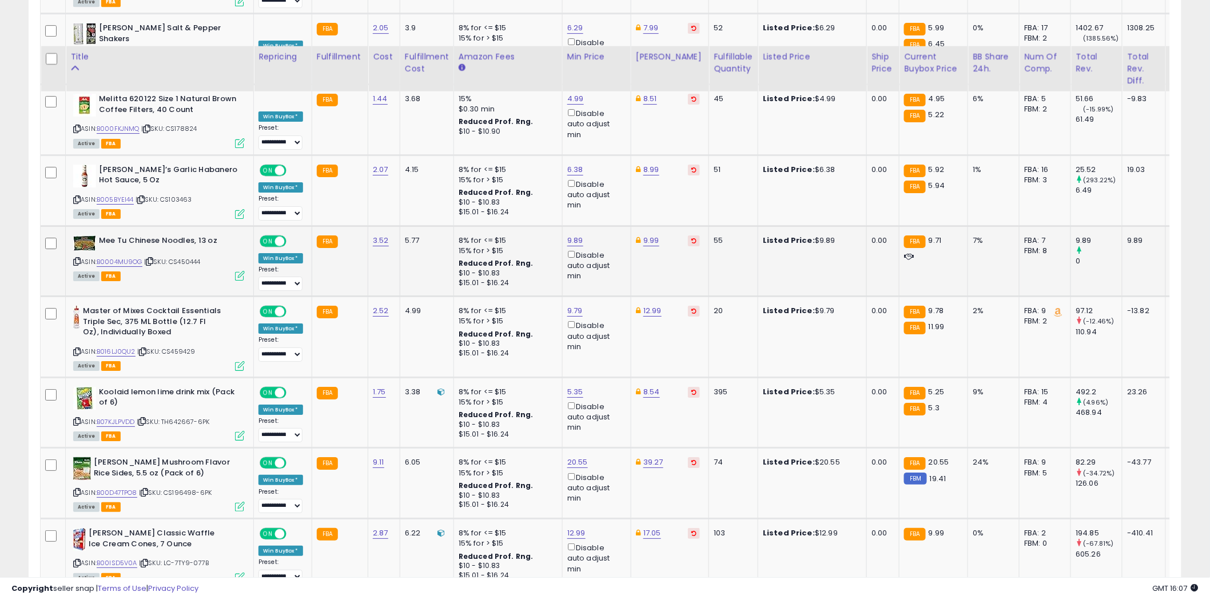
scroll to position [1637, 0]
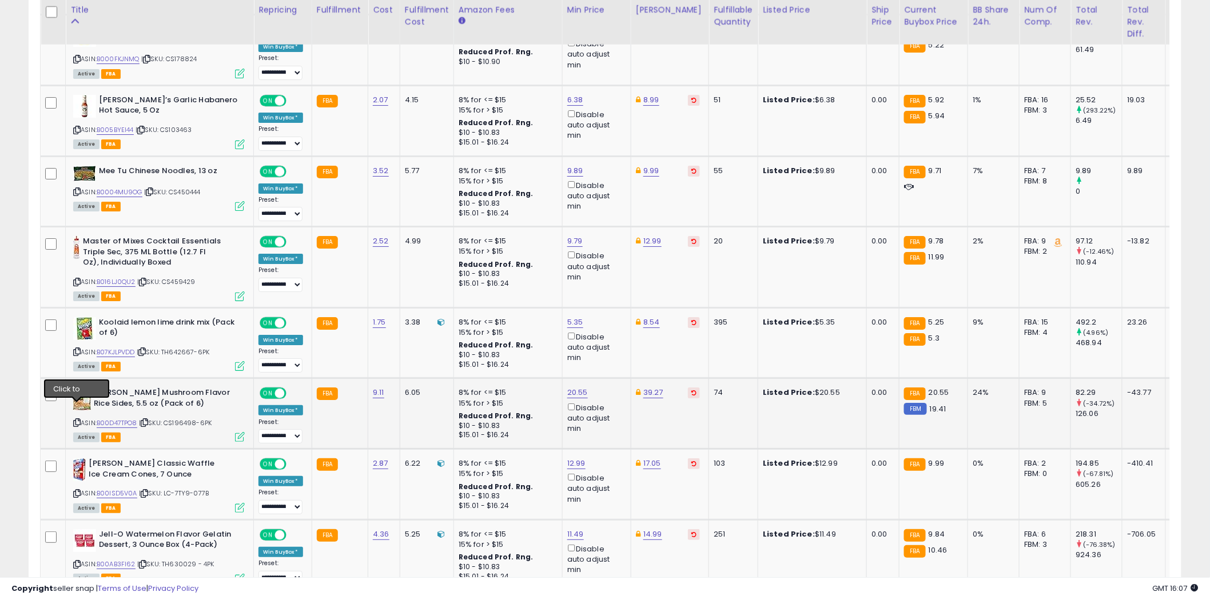
click at [75, 420] on icon at bounding box center [76, 423] width 7 height 6
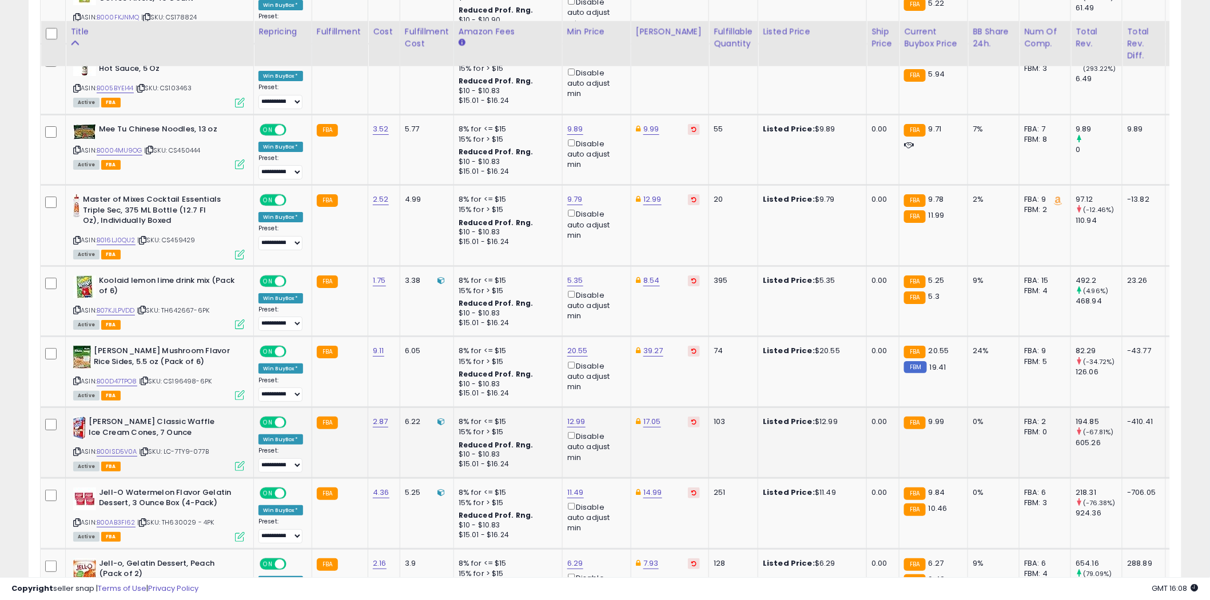
scroll to position [1701, 0]
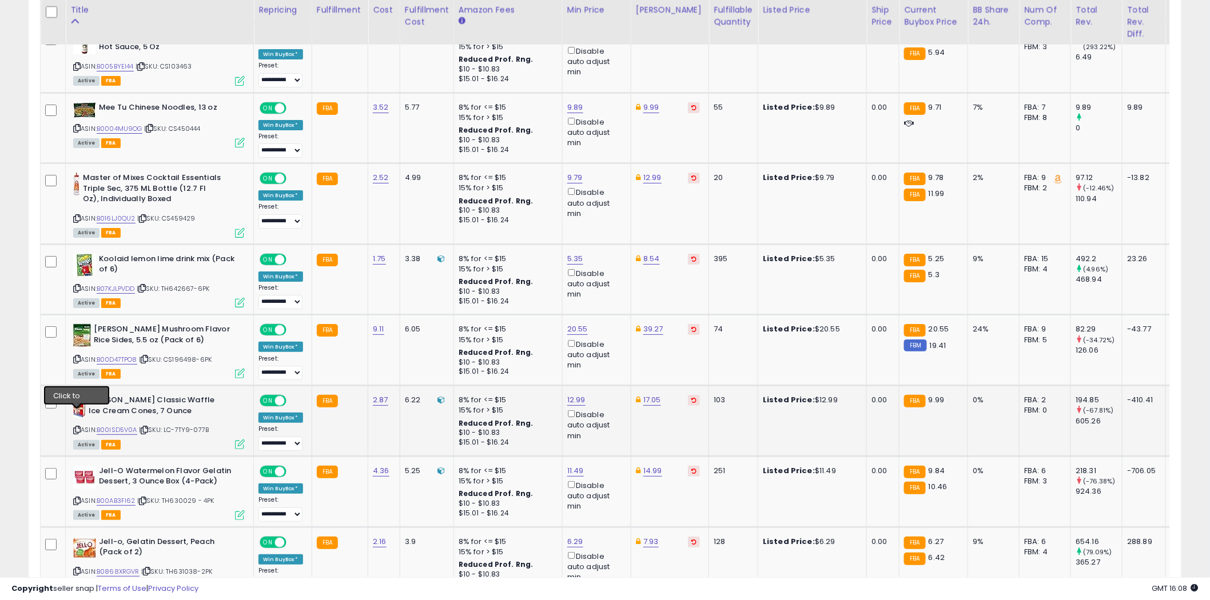
click at [77, 427] on icon at bounding box center [76, 430] width 7 height 6
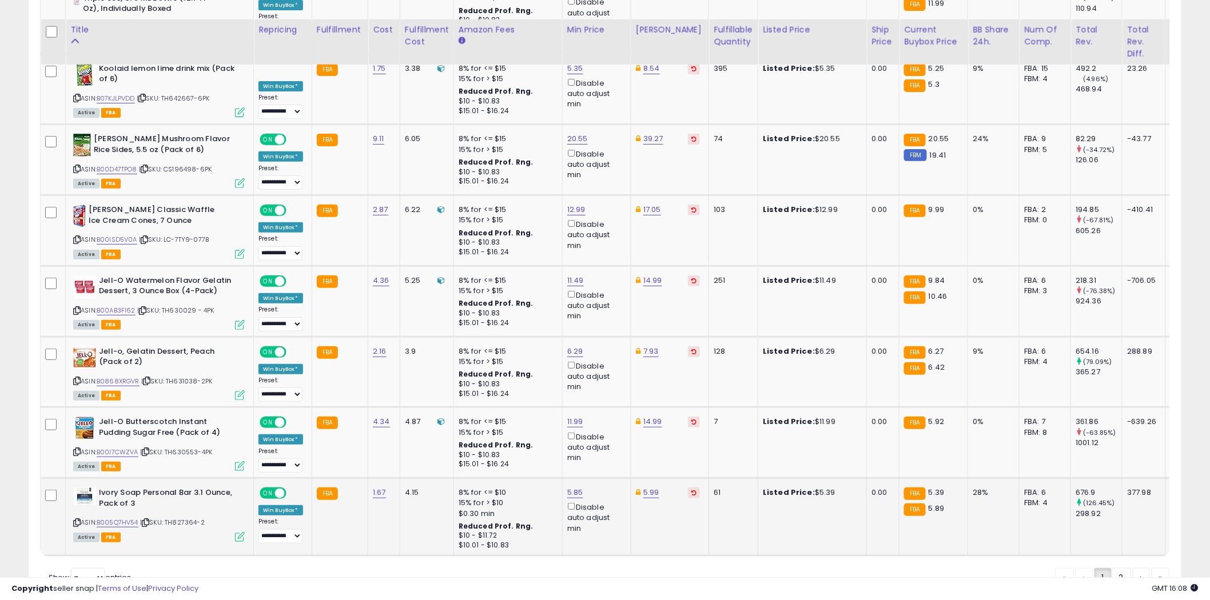
scroll to position [1941, 0]
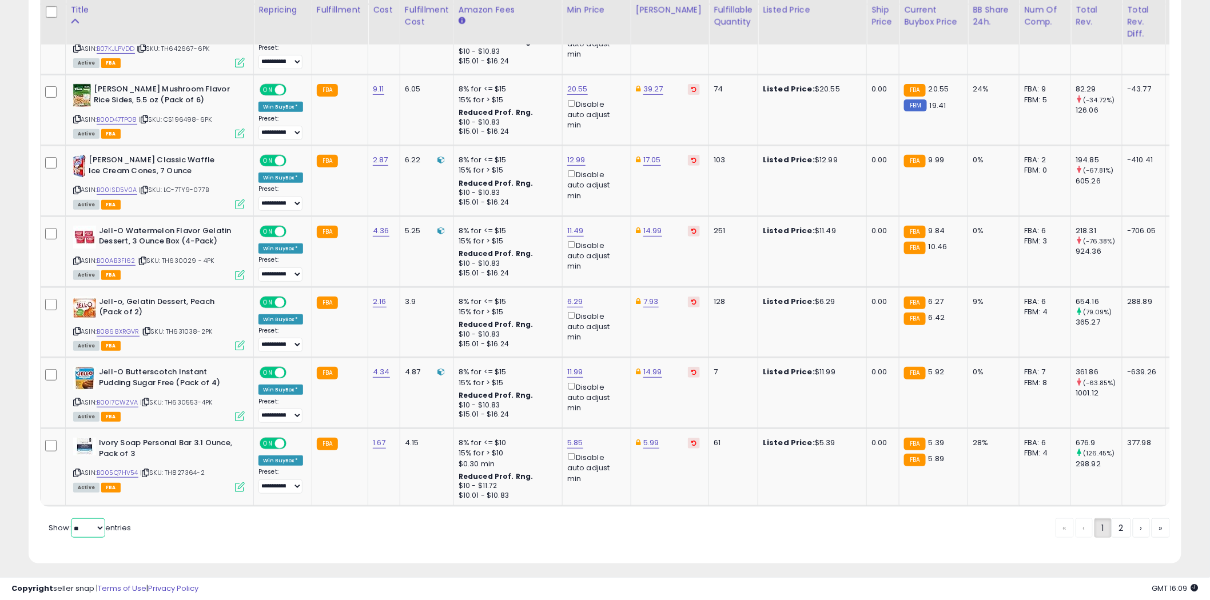
click at [99, 519] on select "** **" at bounding box center [88, 528] width 34 height 19
select select "**"
click at [72, 519] on select "** **" at bounding box center [88, 528] width 34 height 19
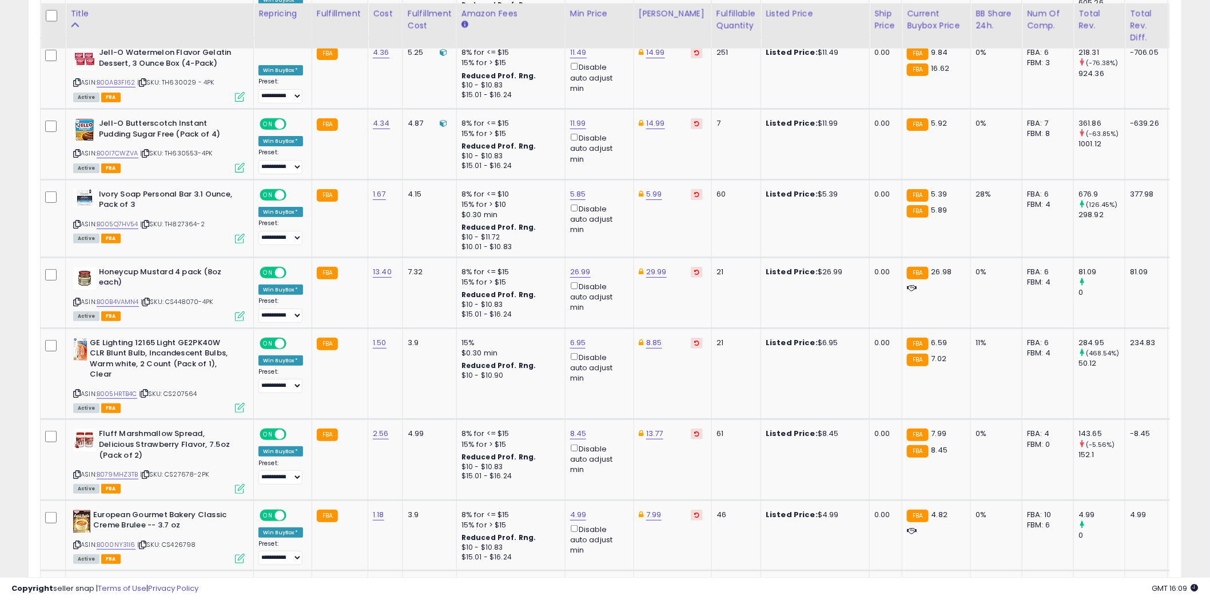
scroll to position [1889, 0]
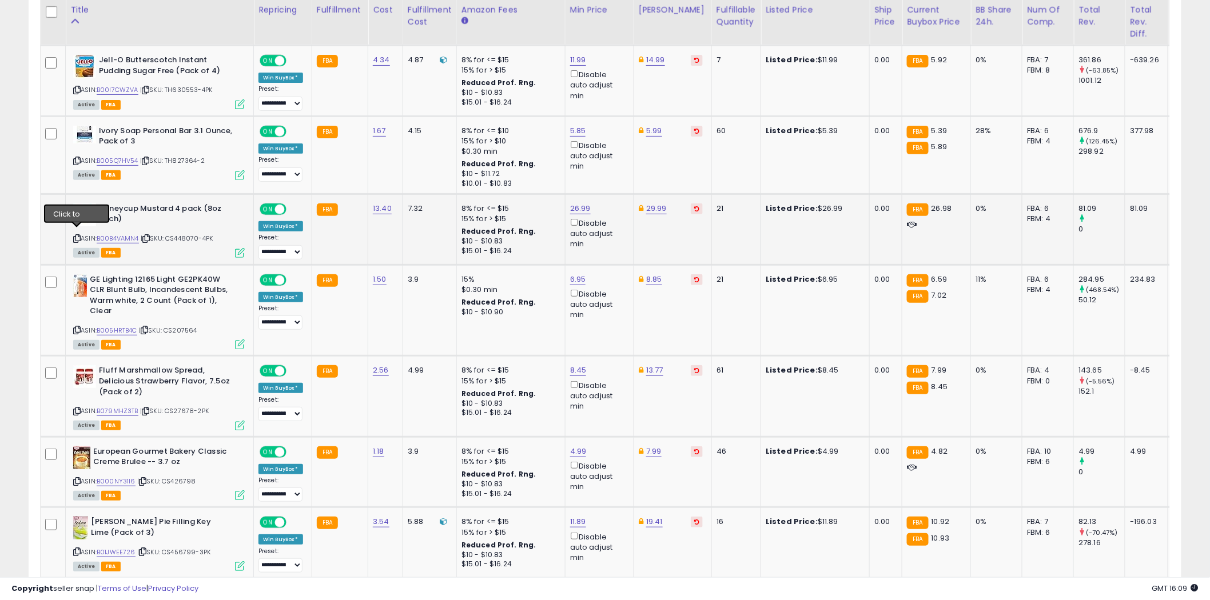
click at [78, 236] on icon at bounding box center [76, 239] width 7 height 6
type input "*****"
click at [619, 163] on button "submit" at bounding box center [608, 162] width 19 height 17
click at [76, 327] on icon at bounding box center [76, 330] width 7 height 6
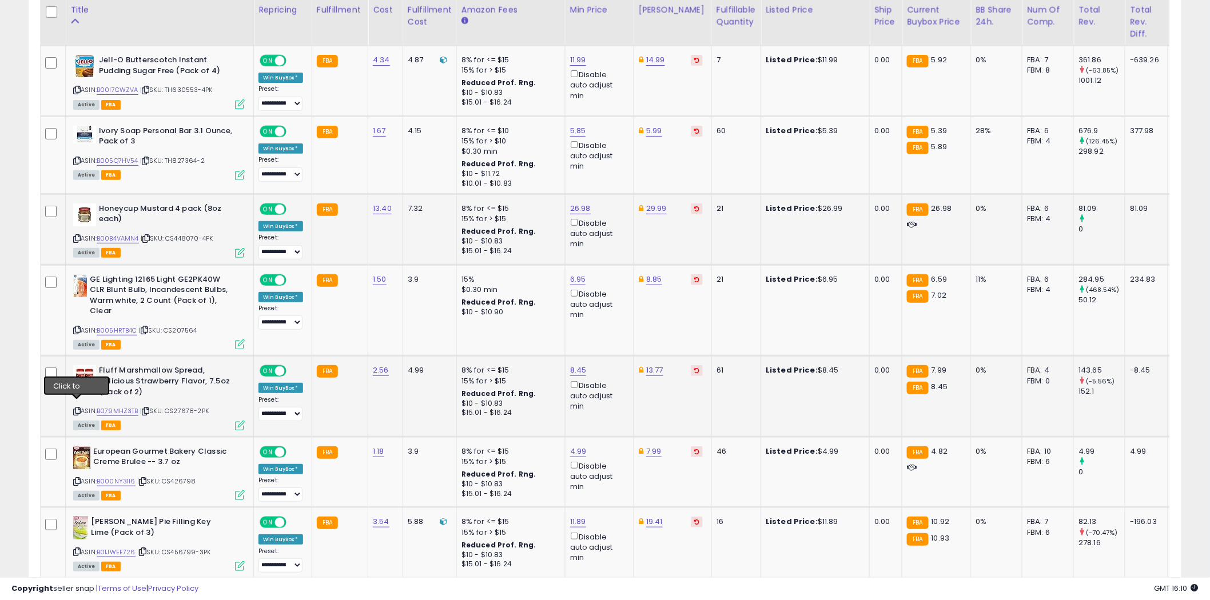
click at [77, 408] on icon at bounding box center [76, 411] width 7 height 6
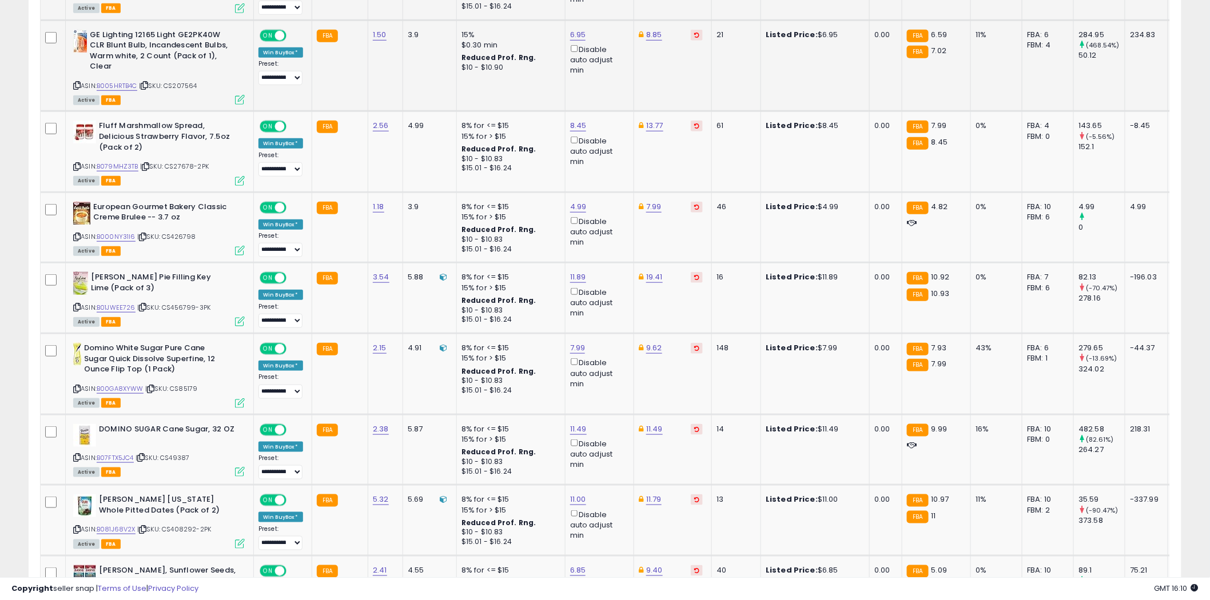
scroll to position [2143, 0]
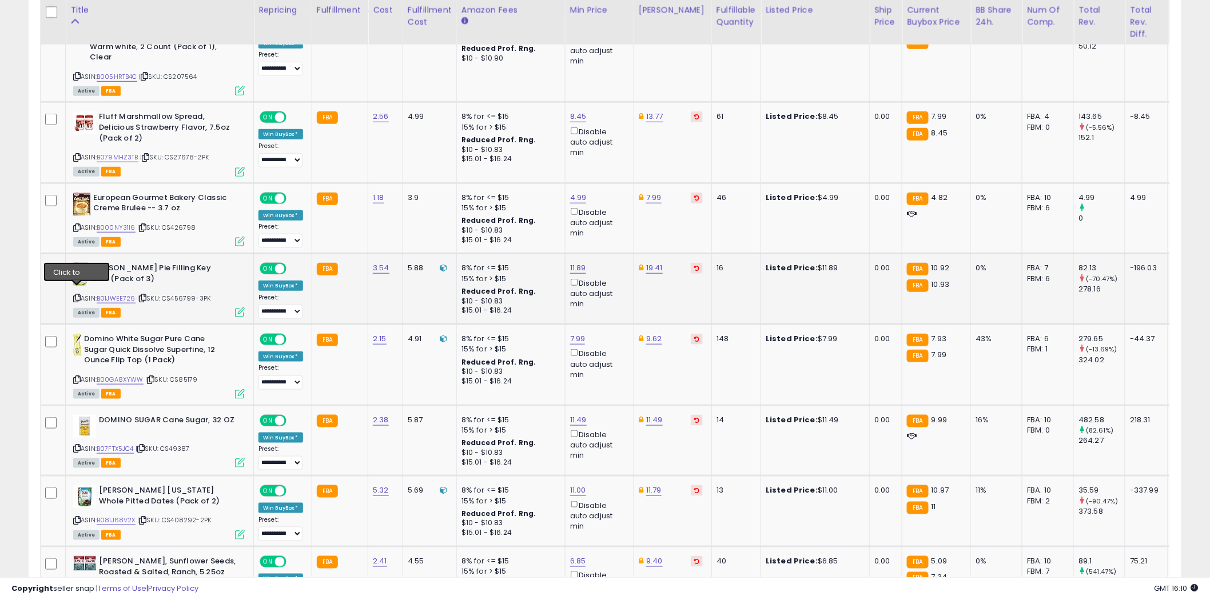
click at [78, 295] on icon at bounding box center [76, 298] width 7 height 6
click at [77, 377] on icon at bounding box center [76, 380] width 7 height 6
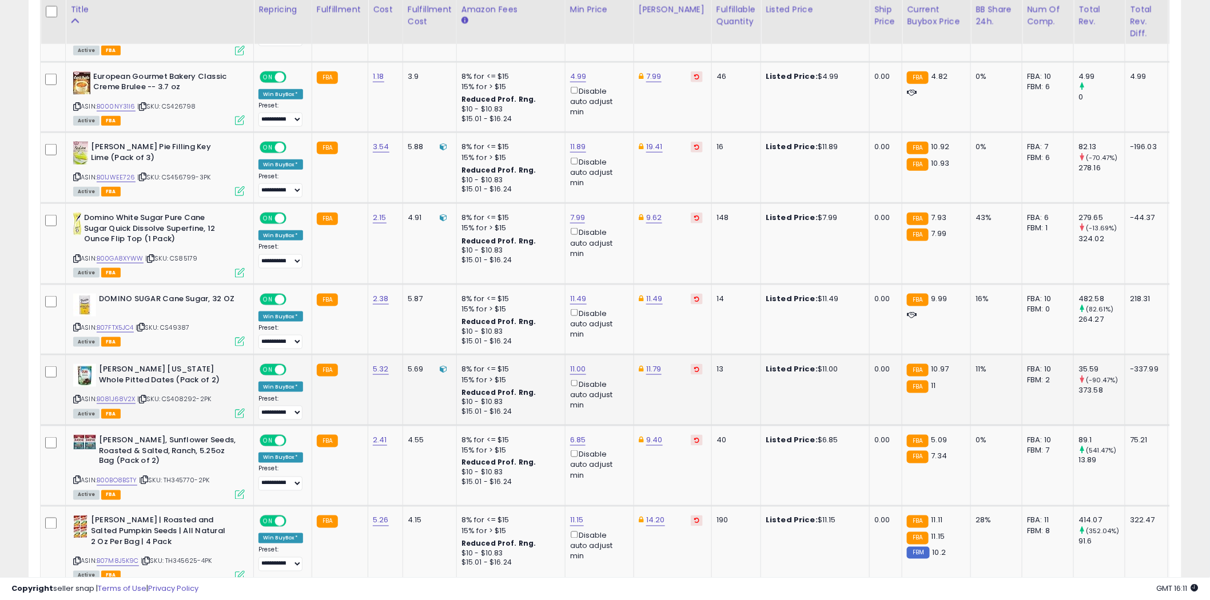
scroll to position [2271, 0]
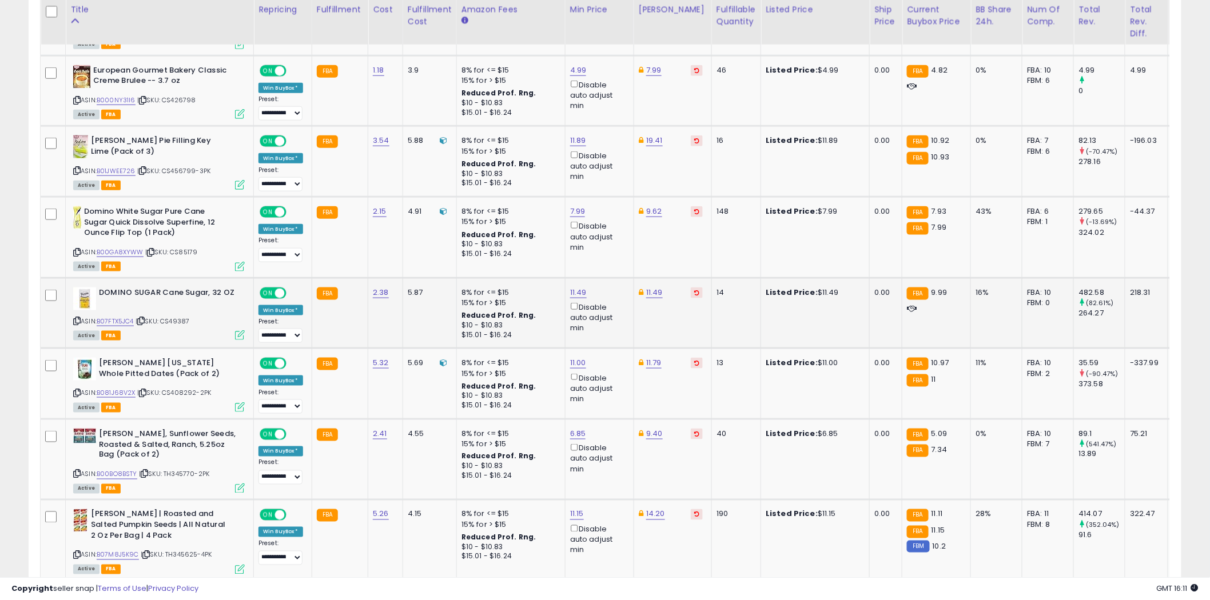
click at [76, 318] on icon at bounding box center [76, 321] width 7 height 6
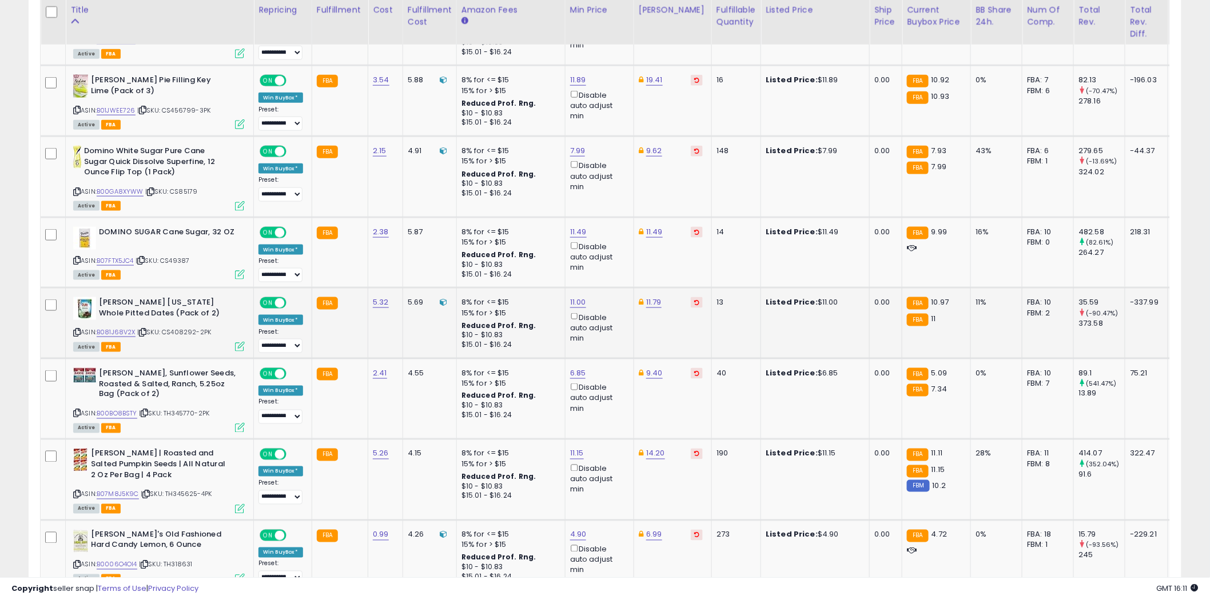
scroll to position [2334, 0]
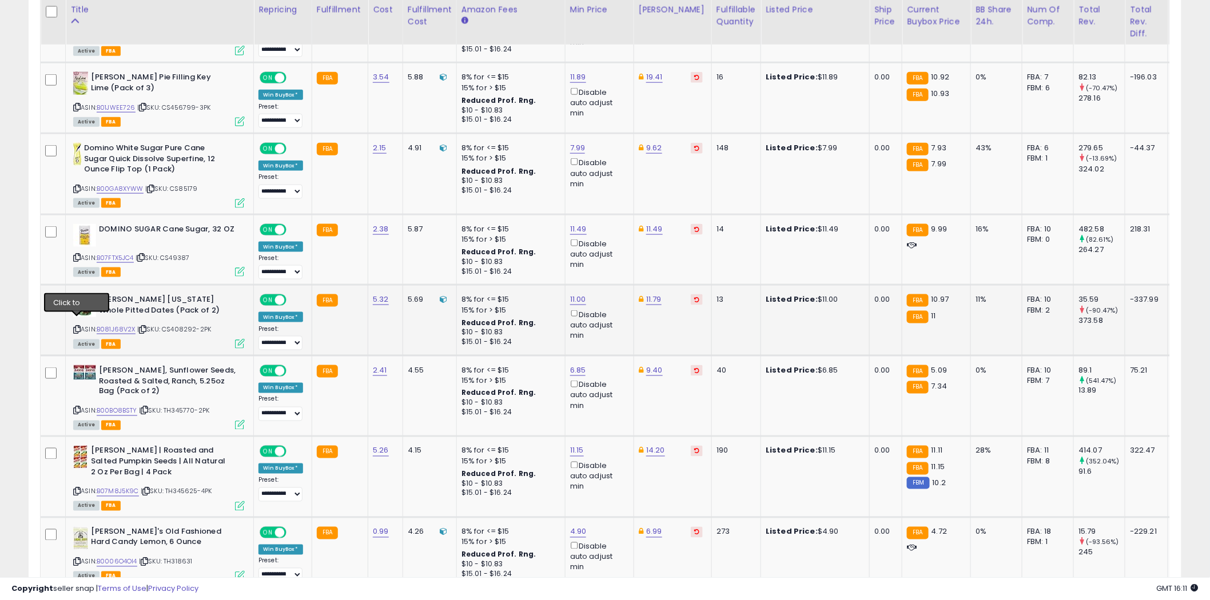
click at [77, 326] on icon at bounding box center [76, 329] width 7 height 6
type input "*"
type input "****"
click at [611, 253] on icon "submit" at bounding box center [607, 251] width 7 height 7
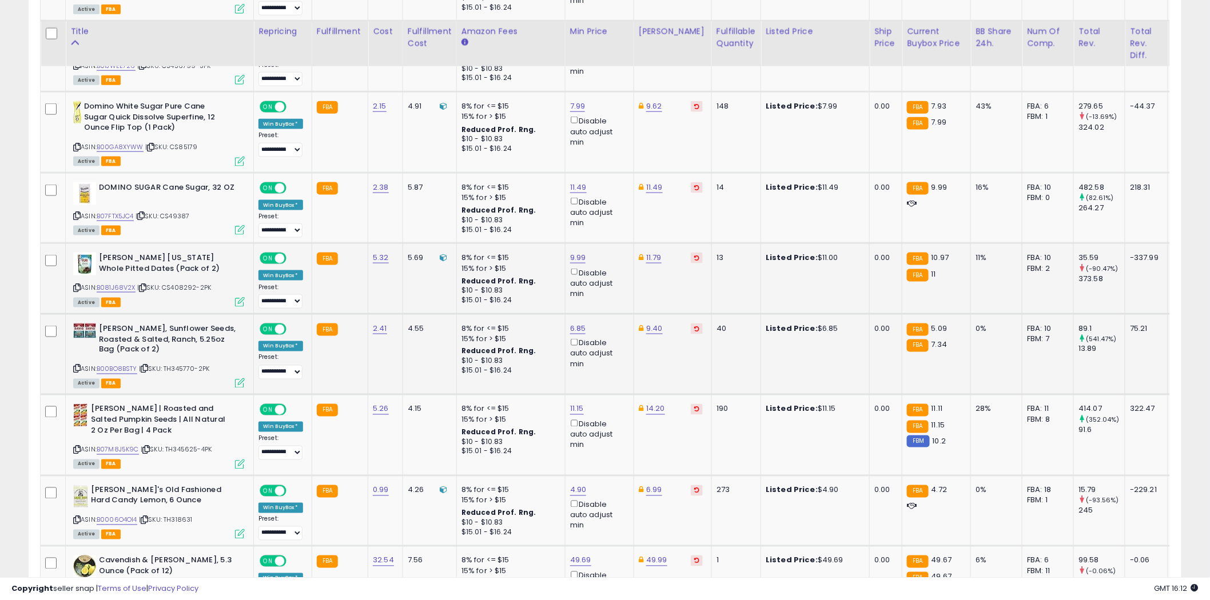
scroll to position [2398, 0]
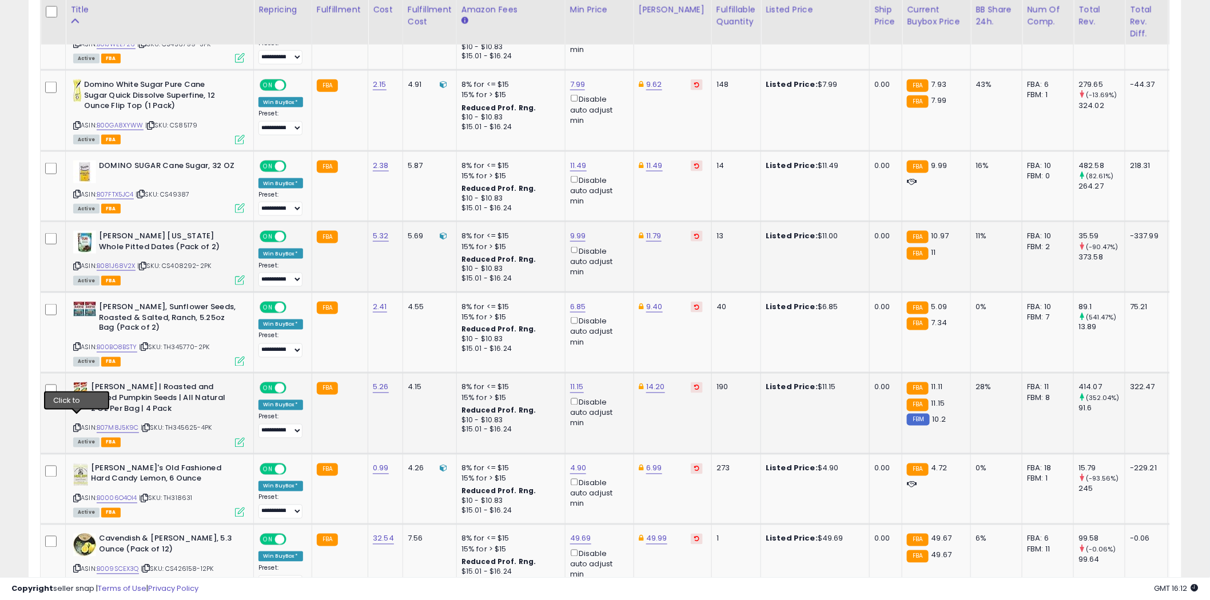
click at [76, 425] on icon at bounding box center [76, 428] width 7 height 6
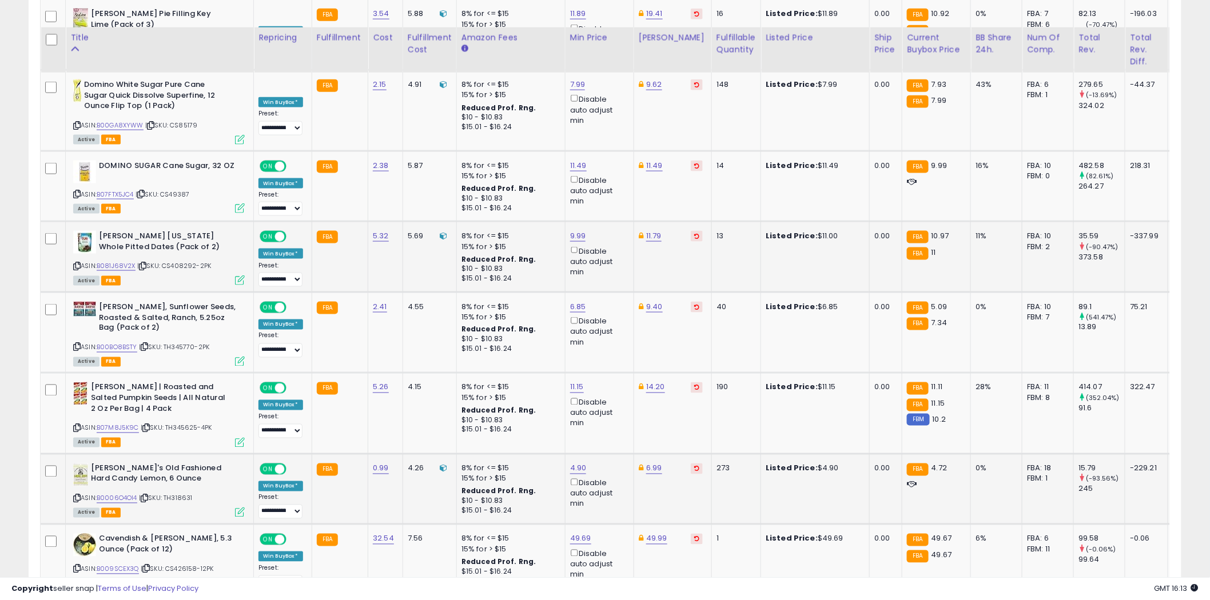
scroll to position [2524, 0]
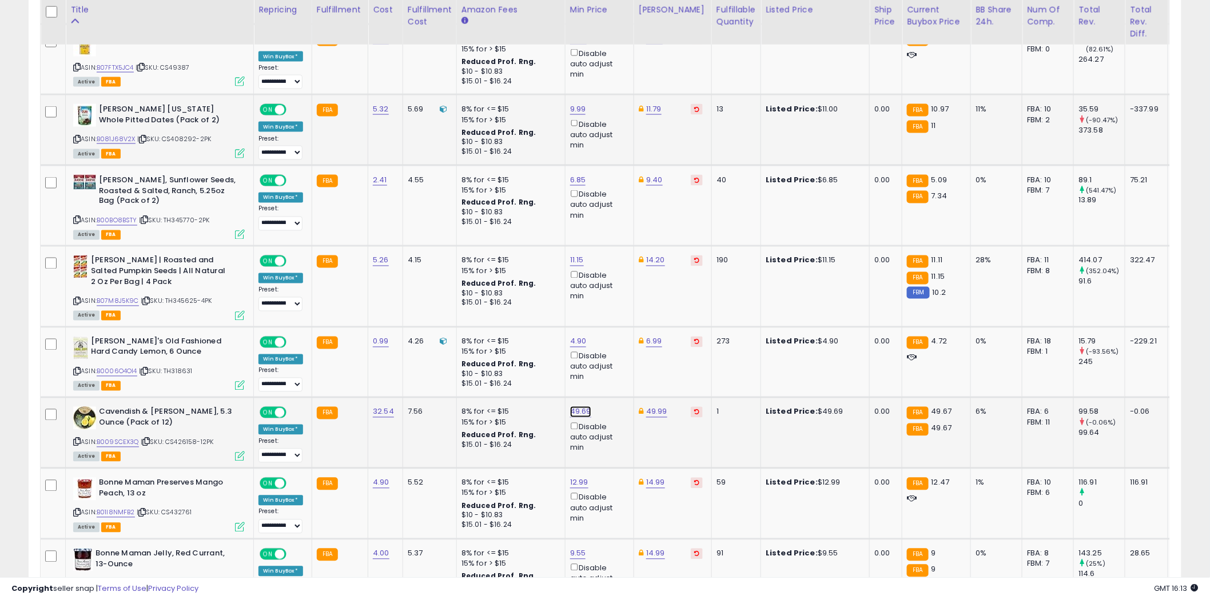
type input "**"
click at [613, 360] on icon "submit" at bounding box center [609, 363] width 7 height 7
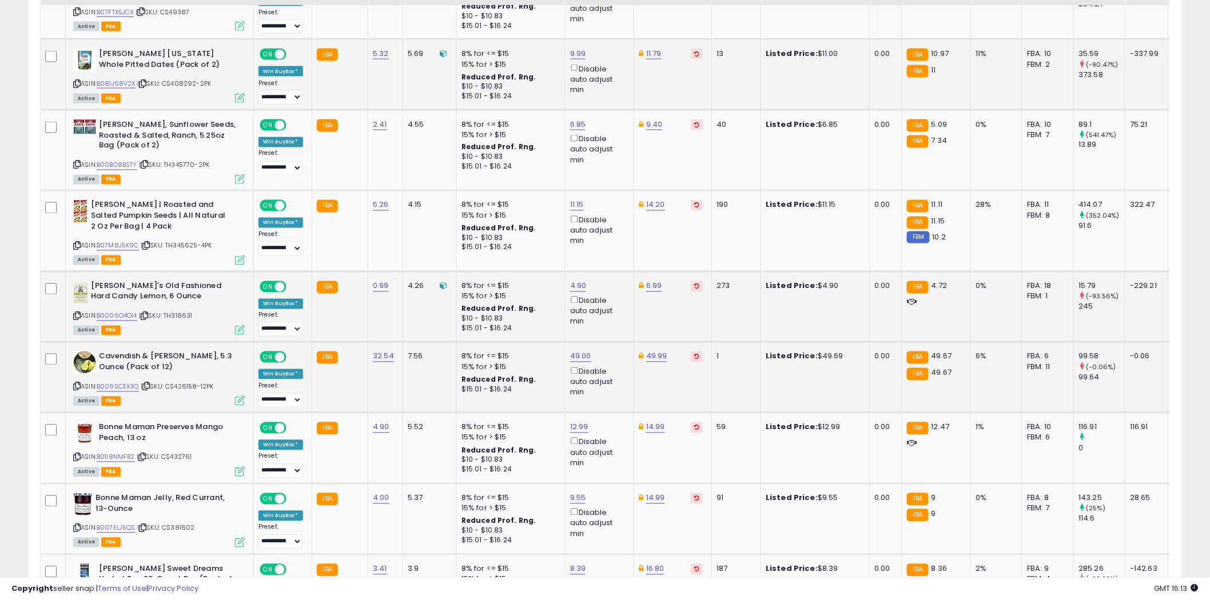
scroll to position [2715, 0]
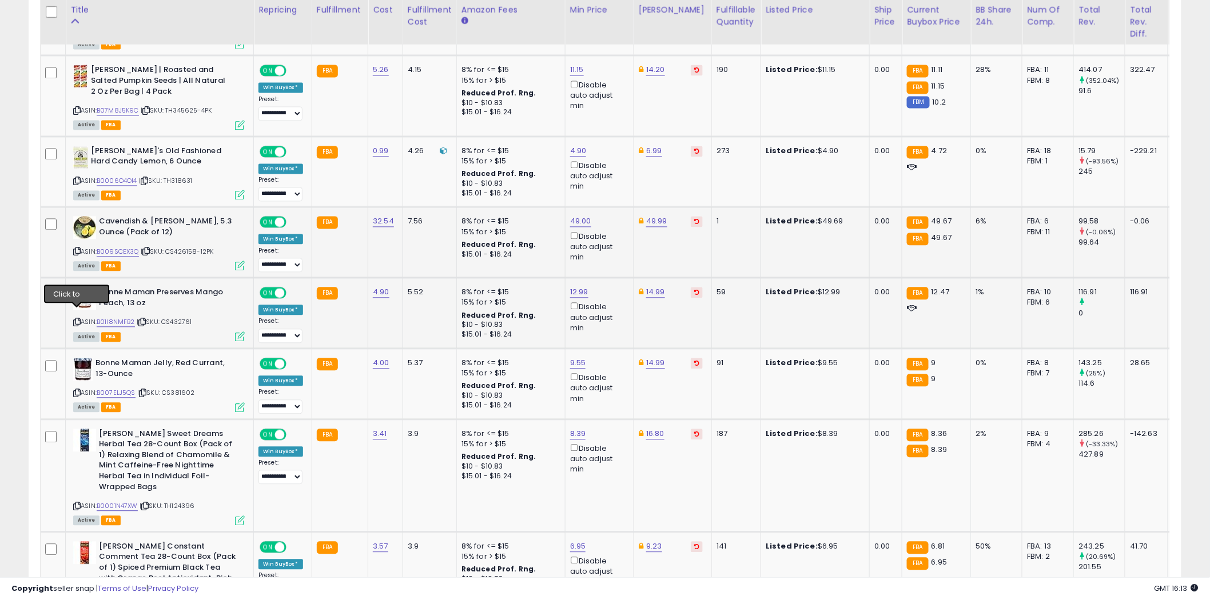
click at [77, 320] on icon at bounding box center [76, 323] width 7 height 6
type input "*****"
click at [618, 238] on button "submit" at bounding box center [607, 243] width 19 height 17
click at [77, 391] on icon at bounding box center [76, 394] width 7 height 6
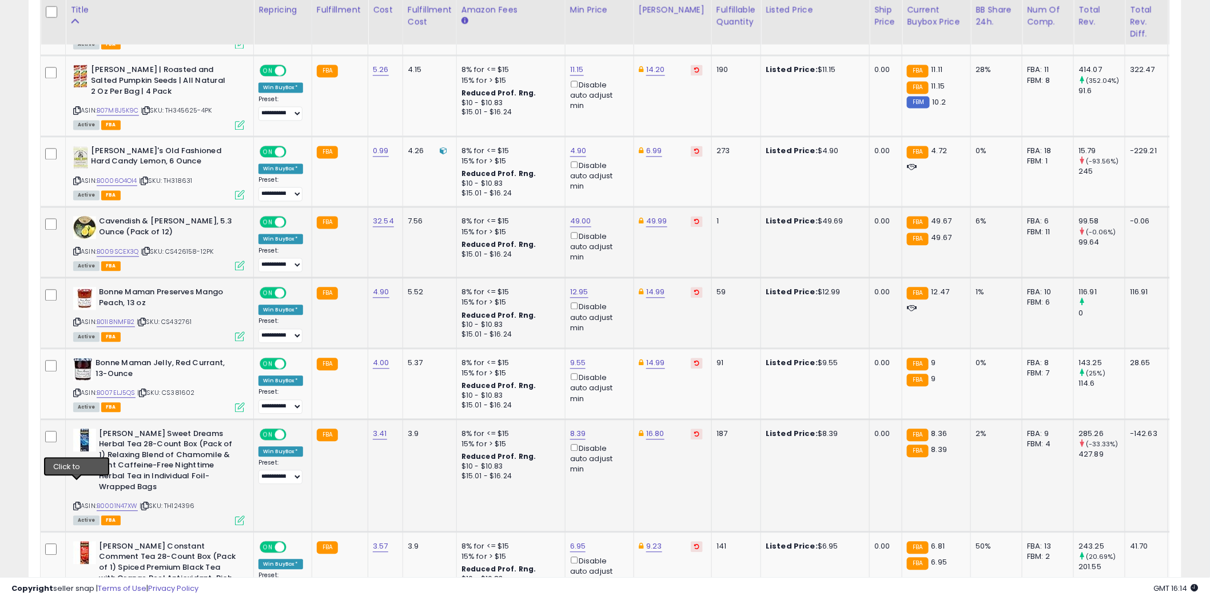
click at [75, 504] on icon at bounding box center [76, 507] width 7 height 6
type input "****"
click at [610, 385] on icon "submit" at bounding box center [606, 384] width 7 height 7
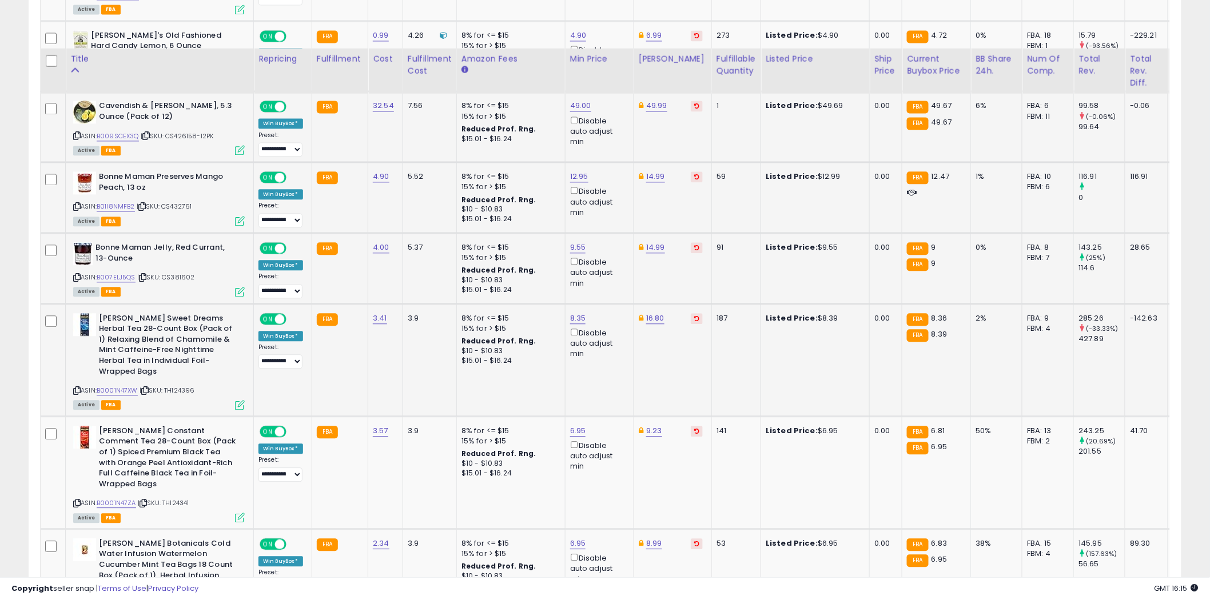
scroll to position [2969, 0]
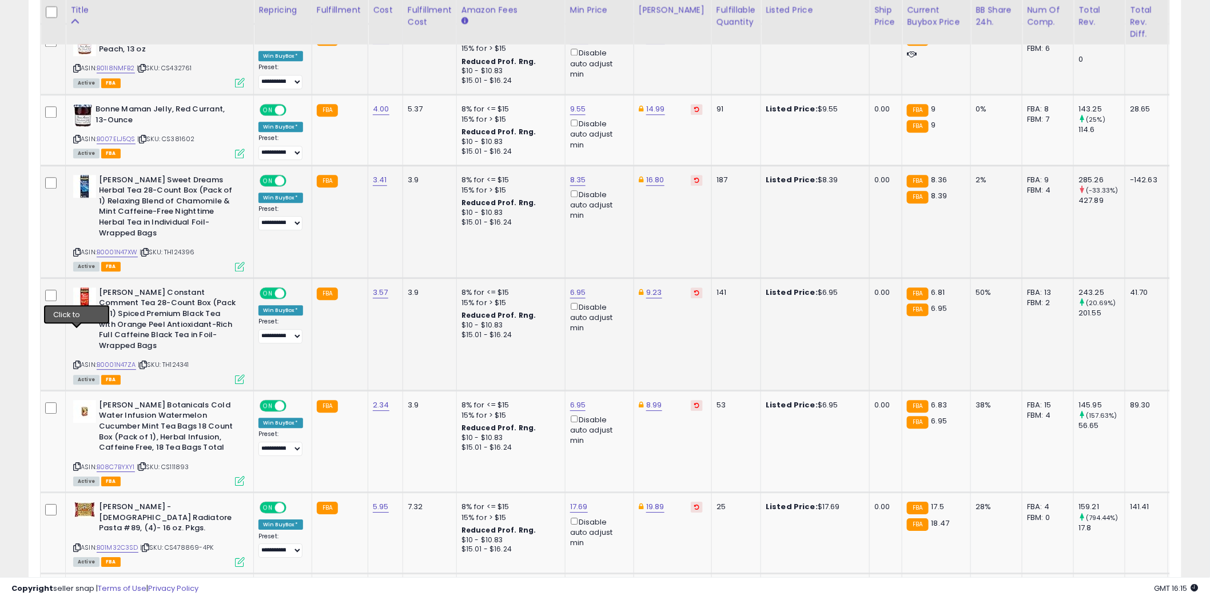
click at [78, 362] on icon at bounding box center [76, 365] width 7 height 6
click at [75, 464] on icon at bounding box center [76, 467] width 7 height 6
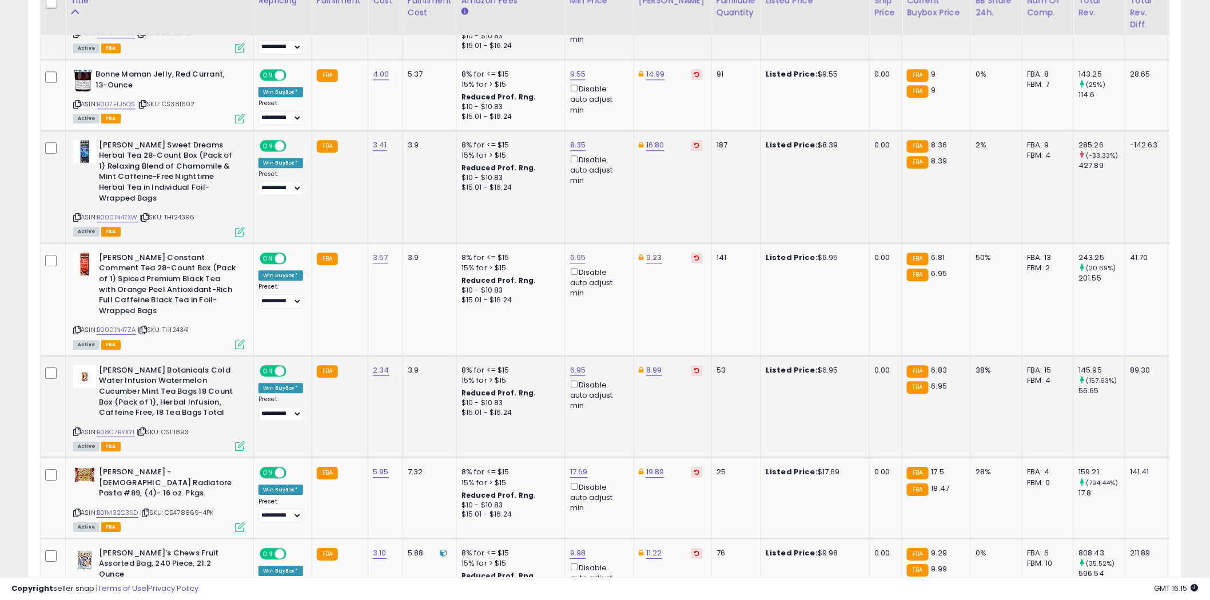
scroll to position [3071, 0]
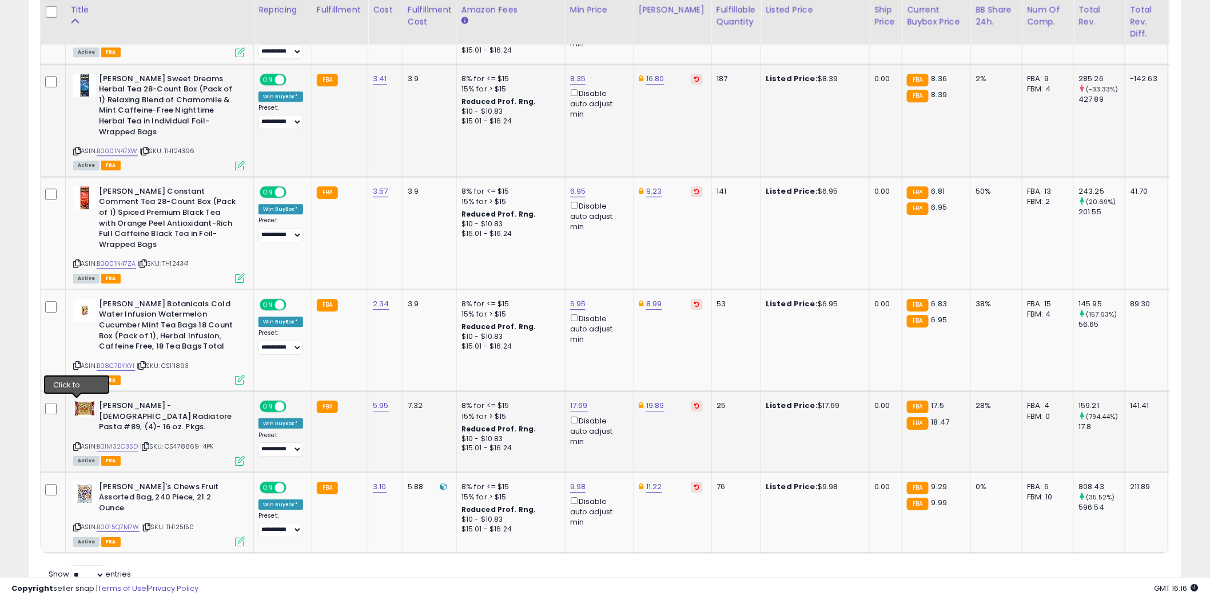
click at [76, 444] on icon at bounding box center [76, 447] width 7 height 6
click at [75, 524] on icon at bounding box center [76, 527] width 7 height 6
